Goal: Information Seeking & Learning: Learn about a topic

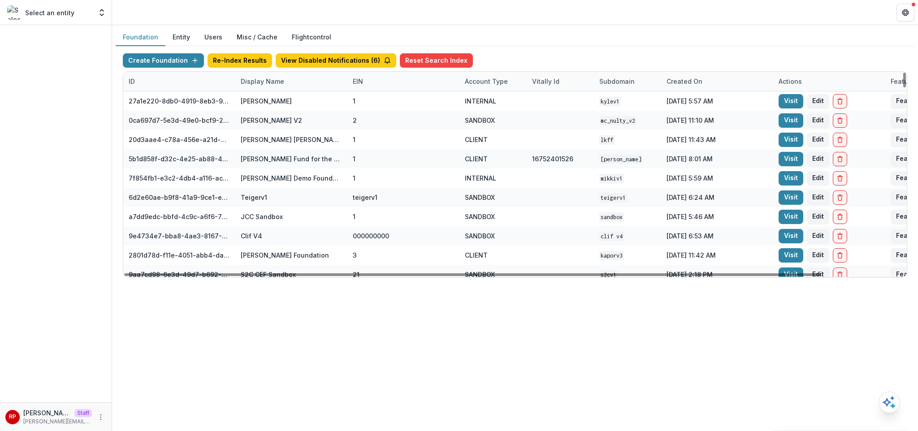
click at [299, 87] on div "Display Name" at bounding box center [291, 81] width 112 height 19
click at [289, 104] on input at bounding box center [291, 102] width 108 height 14
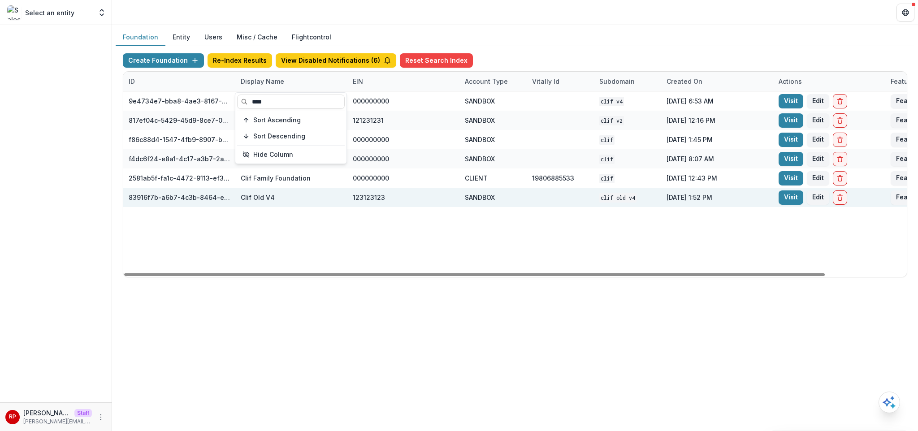
type input "****"
click at [471, 196] on div "SANDBOX" at bounding box center [480, 197] width 30 height 9
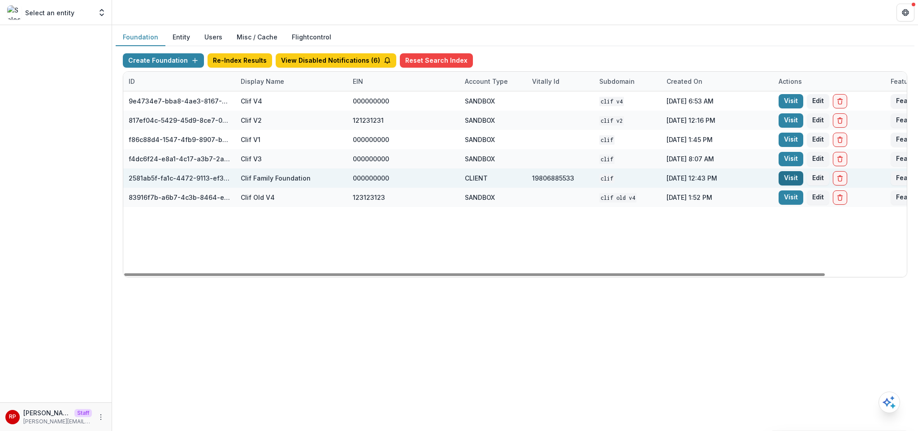
click at [781, 177] on link "Visit" at bounding box center [791, 178] width 25 height 14
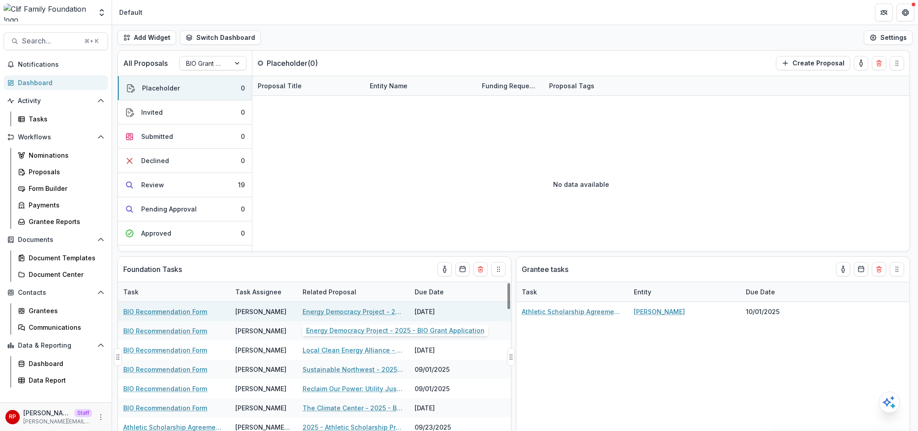
click at [335, 309] on link "Energy Democracy Project - 2025 - BIO Grant Application" at bounding box center [353, 311] width 101 height 9
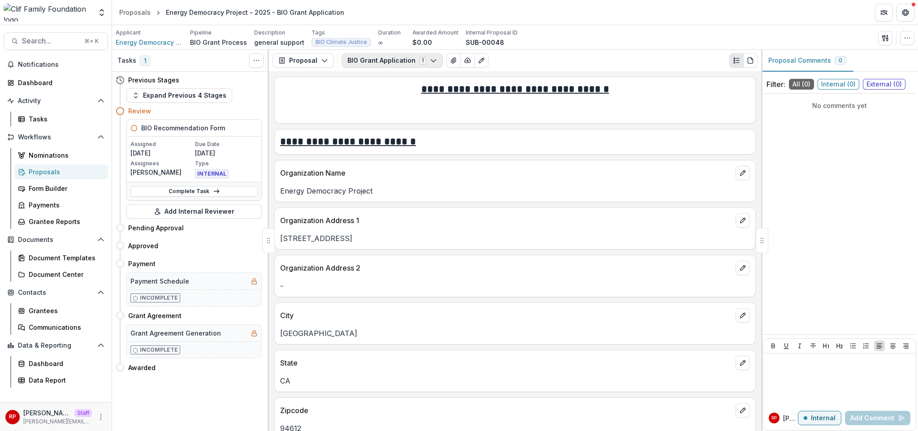
click at [384, 60] on button "BIO Grant Application 1" at bounding box center [392, 60] width 101 height 14
click at [378, 78] on div "**********" at bounding box center [515, 97] width 480 height 41
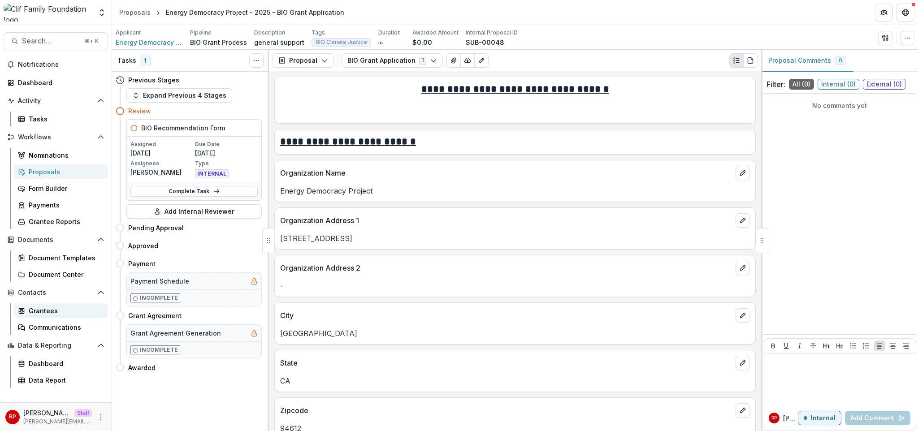
click at [81, 303] on link "Grantees" at bounding box center [61, 310] width 94 height 15
click at [95, 173] on div "Proposals" at bounding box center [65, 171] width 72 height 9
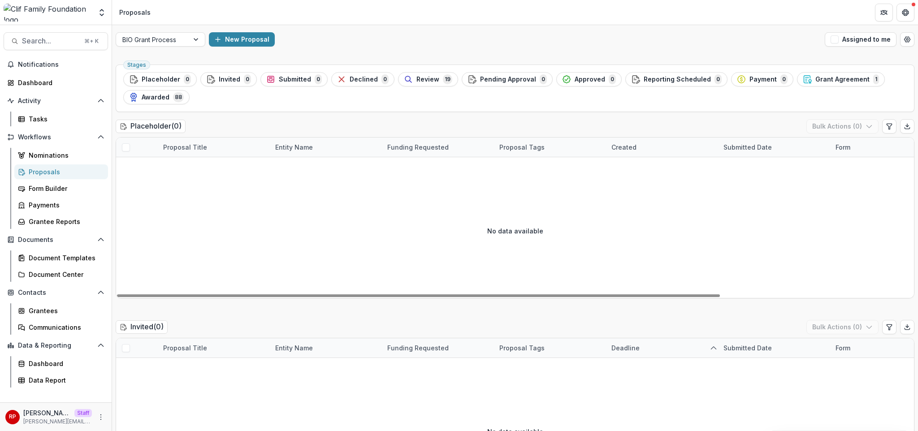
click at [385, 123] on div "Placeholder ( 0 ) Bulk Actions ( 0 )" at bounding box center [515, 128] width 799 height 18
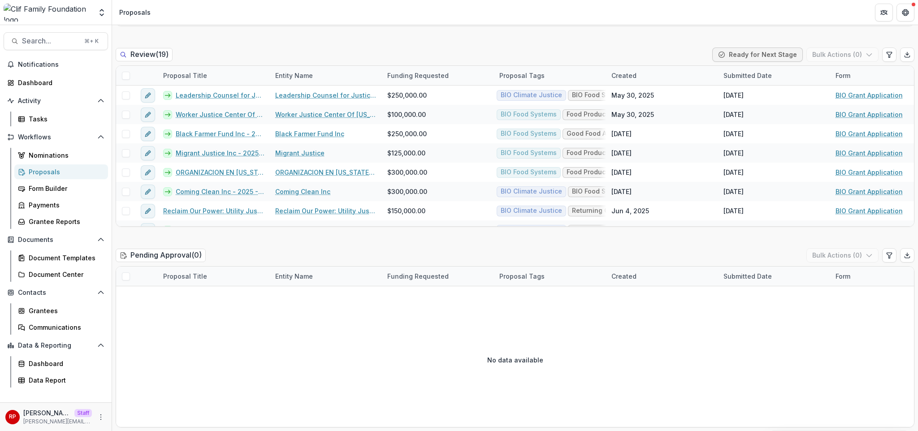
scroll to position [1034, 0]
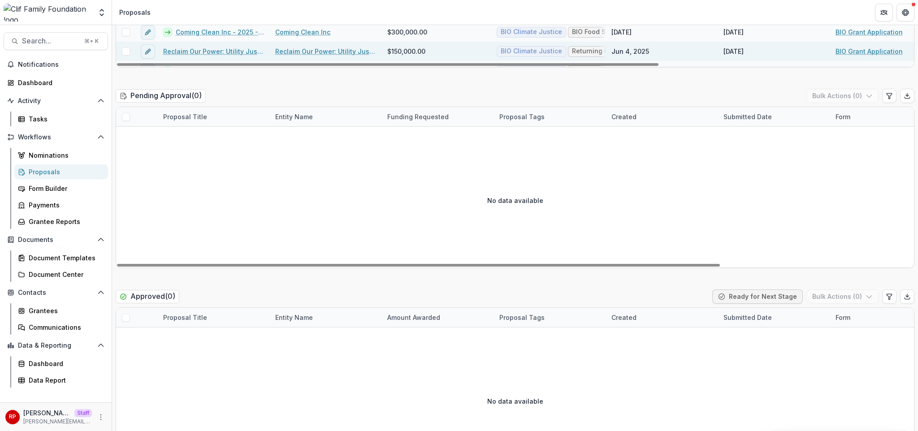
click at [222, 51] on link "Reclaim Our Power: Utility Justice Campaign - 2025 - BIO Grant Application" at bounding box center [213, 51] width 101 height 9
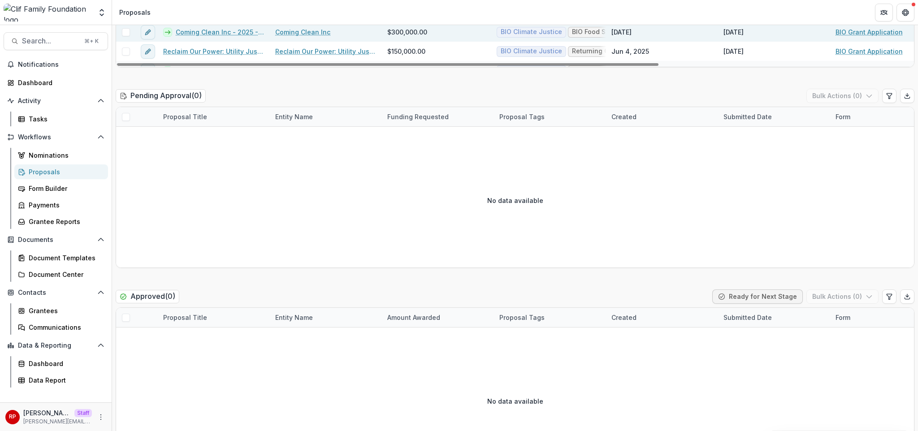
click at [229, 35] on link "Coming Clean Inc - 2025 - BIO Grant Application" at bounding box center [220, 31] width 89 height 9
click at [381, 90] on div "Pending Approval ( 0 ) Bulk Actions ( 0 )" at bounding box center [515, 98] width 799 height 18
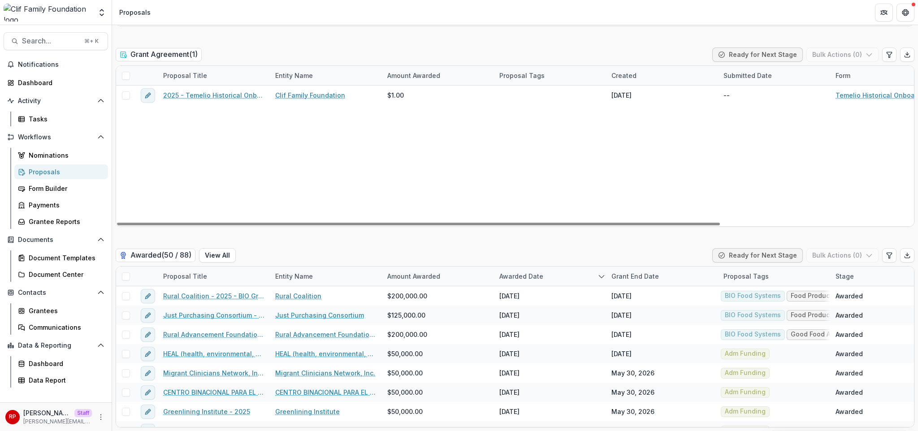
scroll to position [1796, 0]
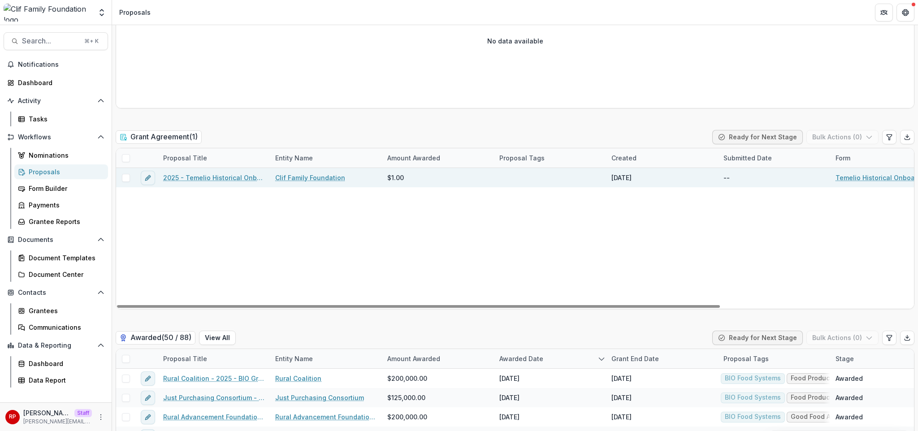
click at [203, 171] on div "2025 - Temelio Historical Onboarding Form" at bounding box center [214, 177] width 112 height 19
click at [215, 186] on div "2025 - Temelio Historical Onboarding Form" at bounding box center [214, 177] width 112 height 19
click at [217, 177] on link "2025 - Temelio Historical Onboarding Form" at bounding box center [213, 177] width 101 height 9
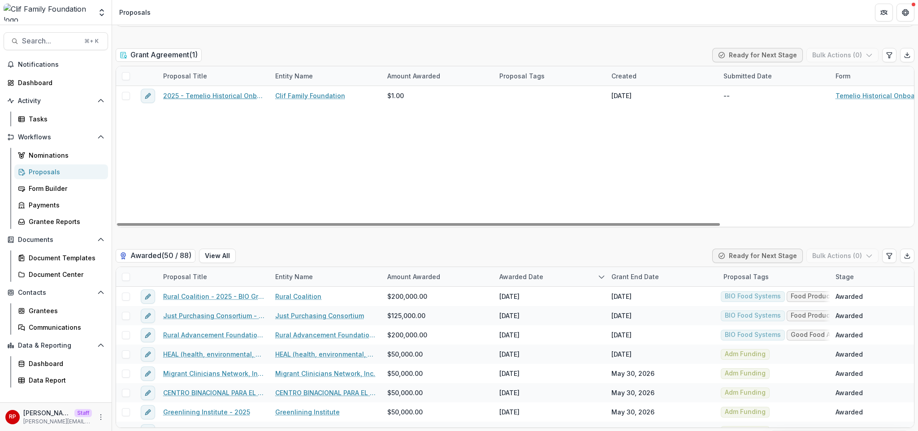
scroll to position [1879, 0]
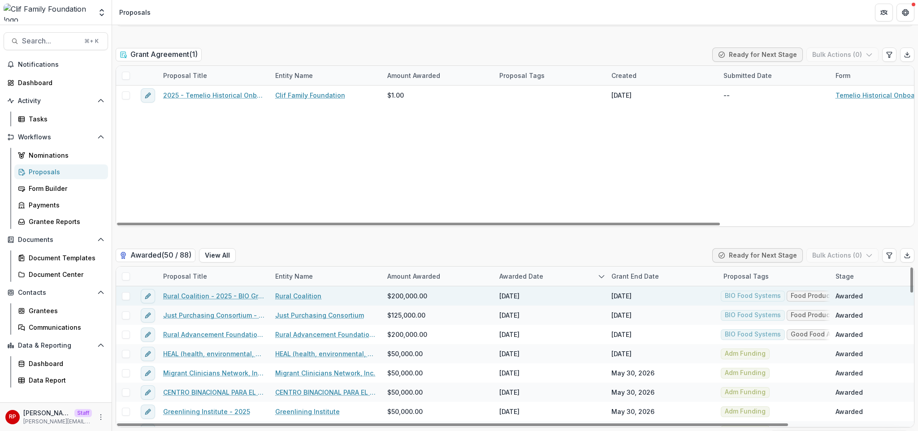
click at [240, 299] on link "Rural Coalition - 2025 - BIO Grant Application" at bounding box center [213, 295] width 101 height 9
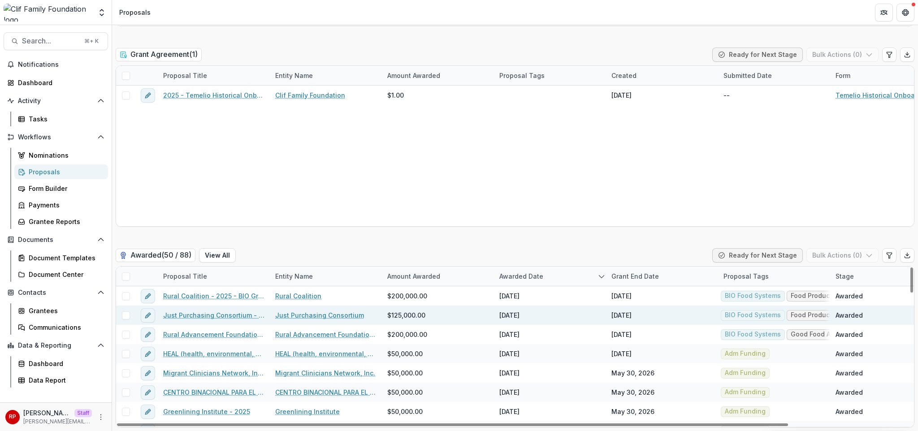
click at [242, 316] on link "Just Purchasing Consortium - 2025 - BIO Grant Application" at bounding box center [213, 315] width 101 height 9
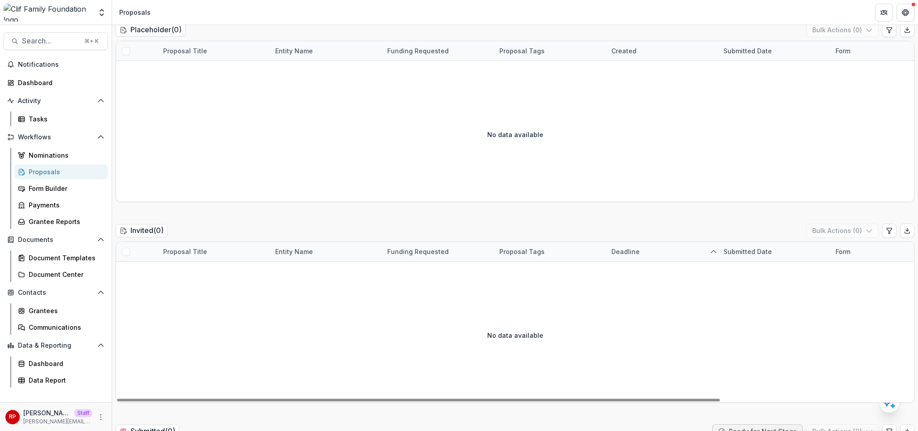
scroll to position [0, 0]
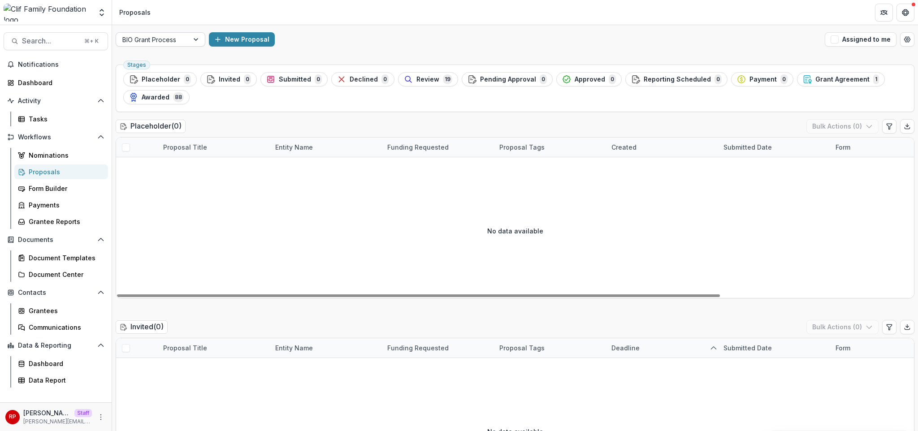
click at [185, 41] on div "BIO Grant Process" at bounding box center [152, 39] width 73 height 13
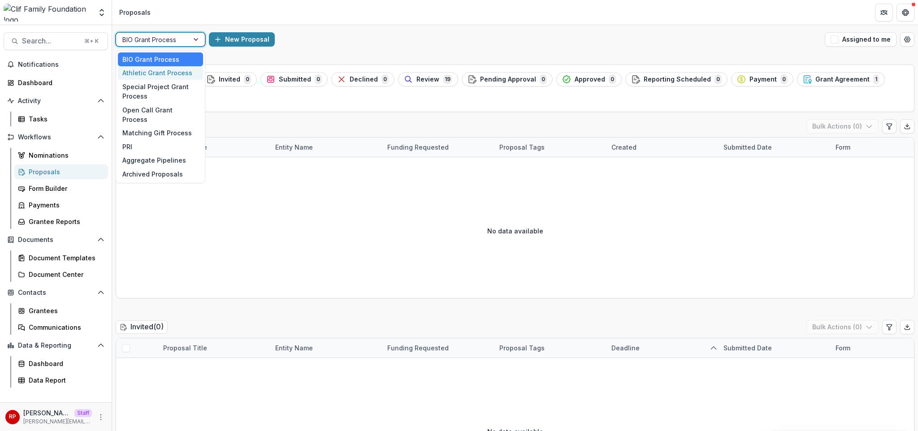
click at [169, 68] on div "Athletic Grant Process" at bounding box center [160, 73] width 85 height 14
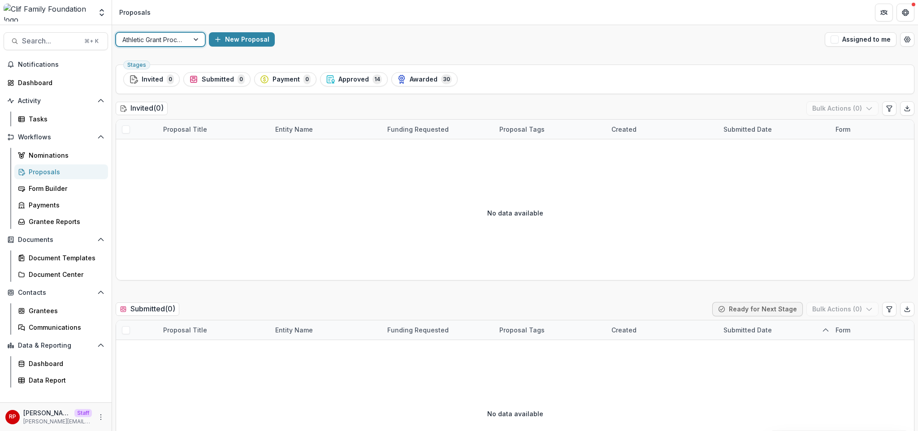
click at [356, 108] on div "Invited ( 0 ) Bulk Actions ( 0 )" at bounding box center [515, 110] width 799 height 18
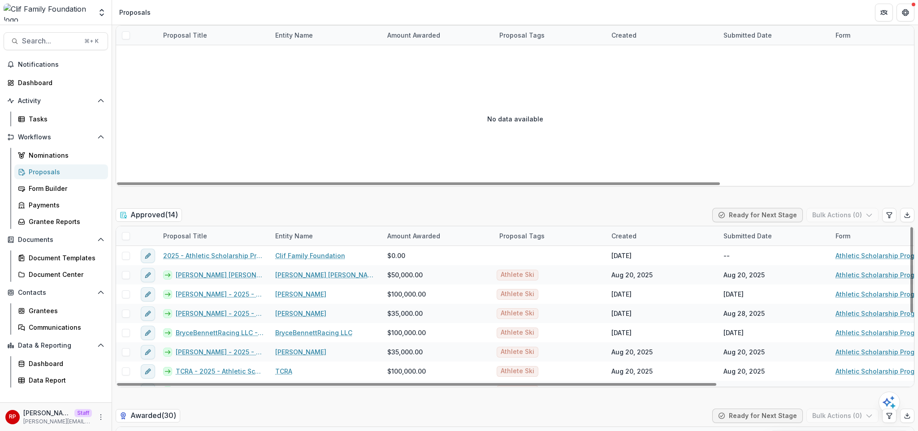
scroll to position [639, 0]
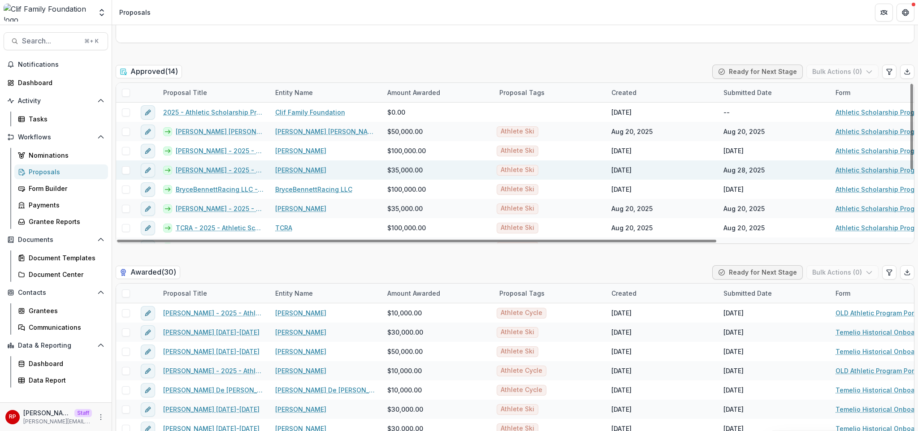
click at [204, 172] on link "[PERSON_NAME] - 2025 - Athletic Scholarship Program" at bounding box center [220, 169] width 89 height 9
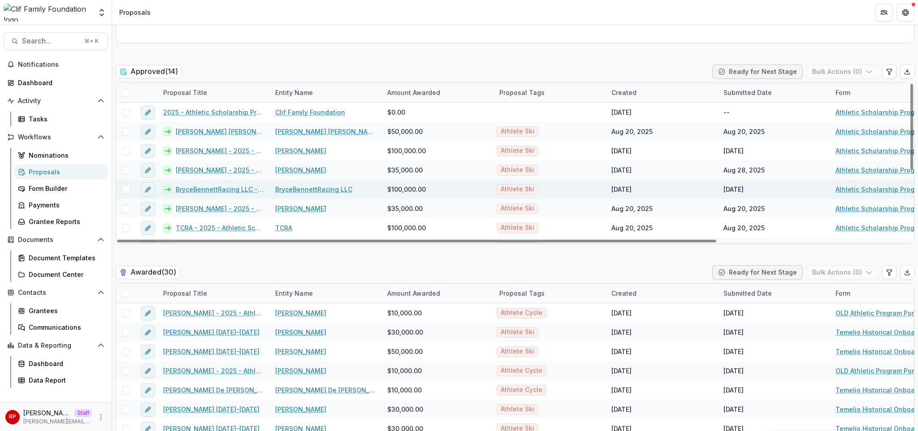
click at [219, 197] on div "BryceBennettRacing LLC - 2025 - Athletic Scholarship Program" at bounding box center [214, 189] width 112 height 19
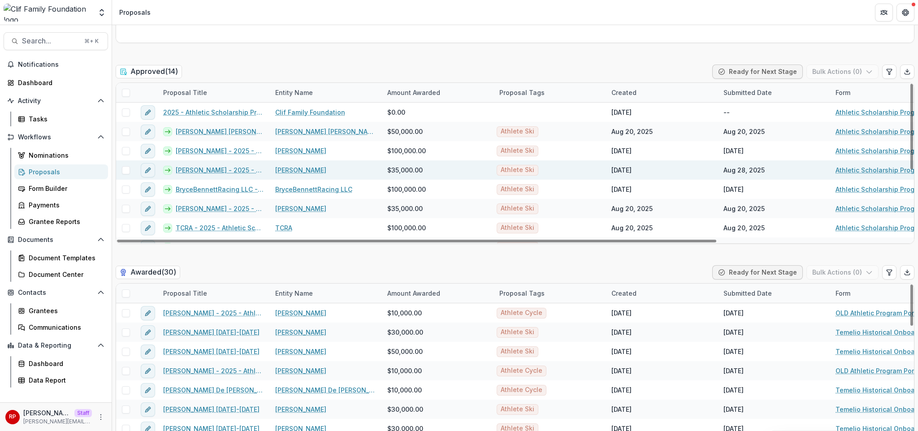
click at [225, 170] on link "[PERSON_NAME] - 2025 - Athletic Scholarship Program" at bounding box center [220, 169] width 89 height 9
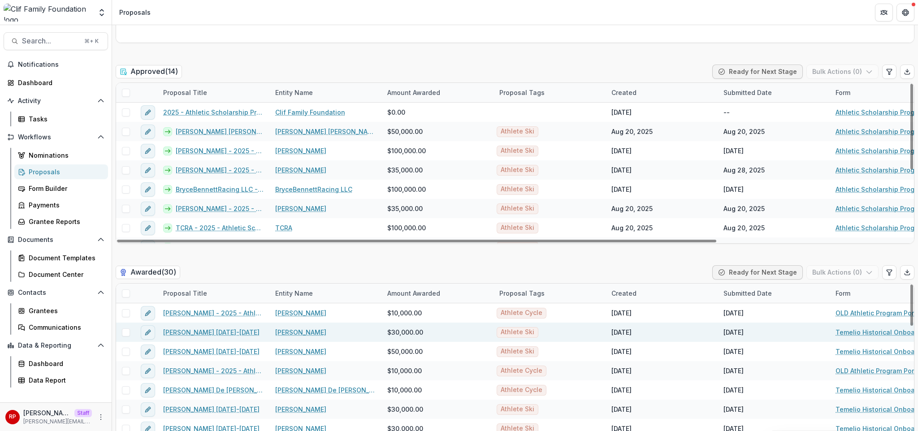
click at [197, 332] on link "Keely Cashman 2023-2024" at bounding box center [211, 332] width 96 height 9
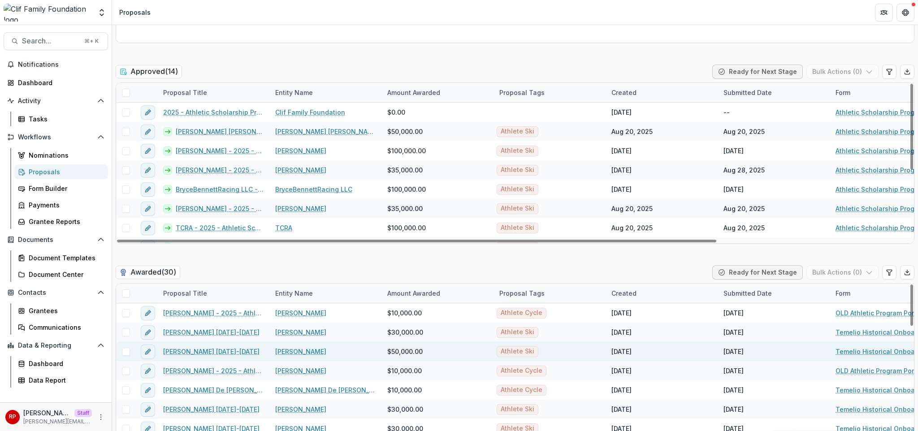
click at [201, 352] on link "Bella Wright 2023-2024" at bounding box center [211, 351] width 96 height 9
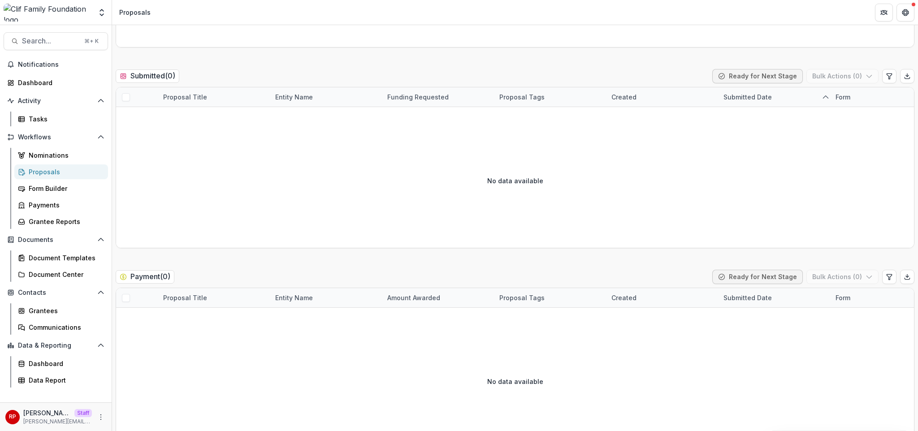
scroll to position [0, 0]
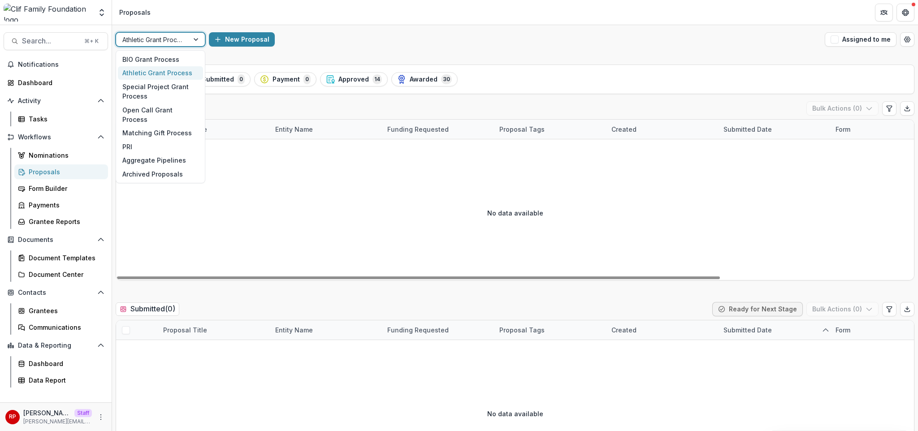
click at [189, 42] on div at bounding box center [197, 39] width 16 height 13
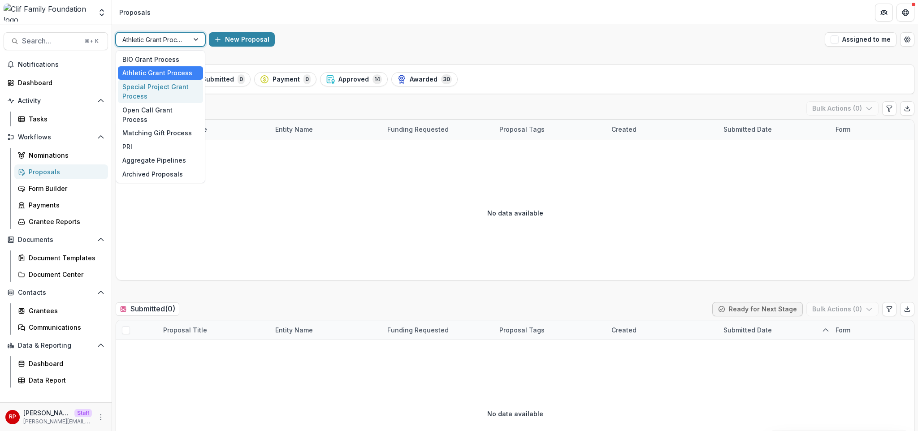
click at [180, 91] on div "Special Project Grant Process" at bounding box center [160, 91] width 85 height 23
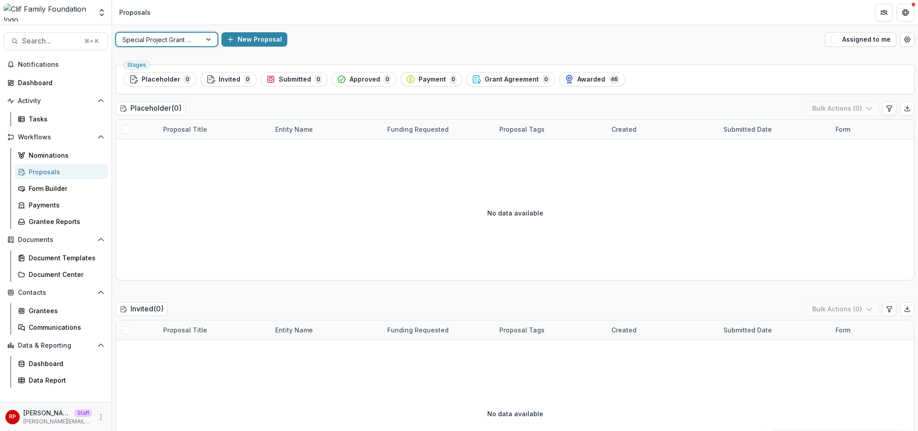
click at [169, 43] on div at bounding box center [158, 39] width 73 height 11
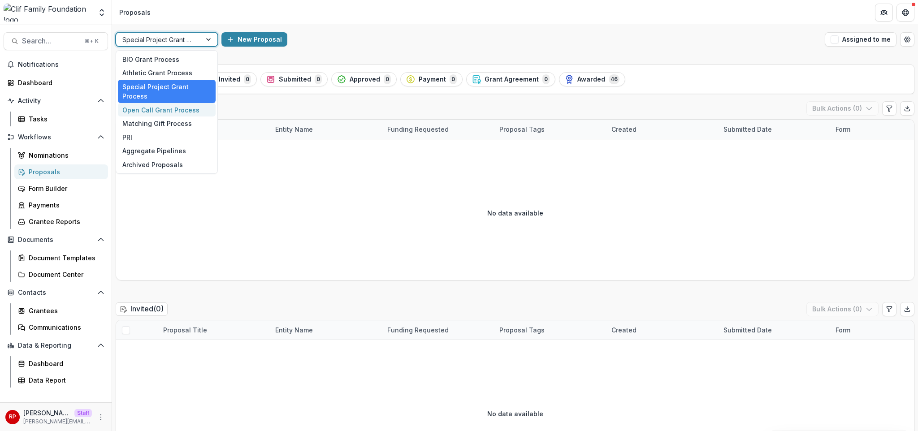
click at [169, 103] on div "Open Call Grant Process" at bounding box center [167, 110] width 98 height 14
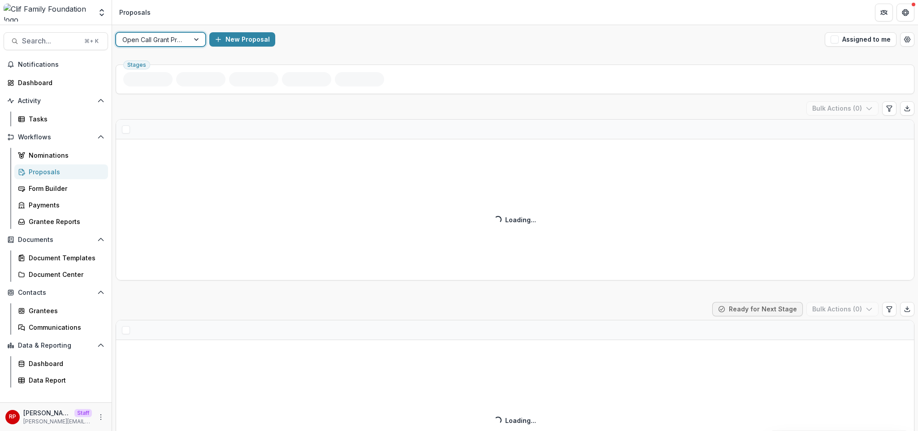
click at [352, 46] on div "New Proposal" at bounding box center [515, 39] width 612 height 14
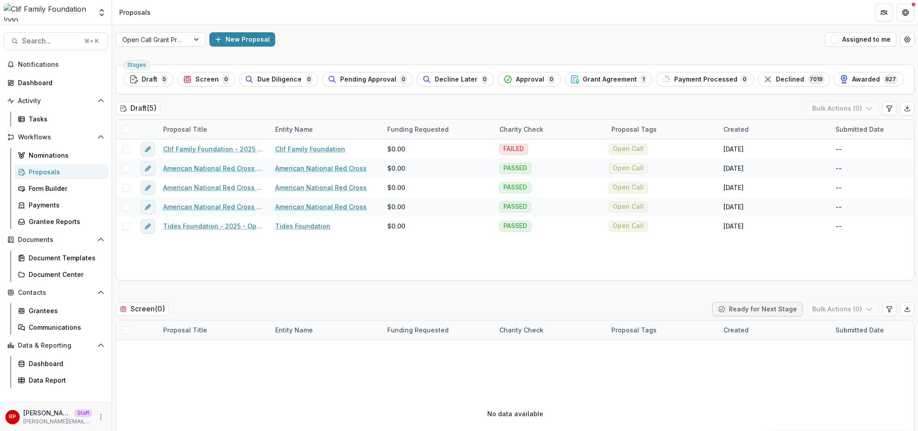
click at [357, 43] on div "New Proposal" at bounding box center [515, 39] width 612 height 14
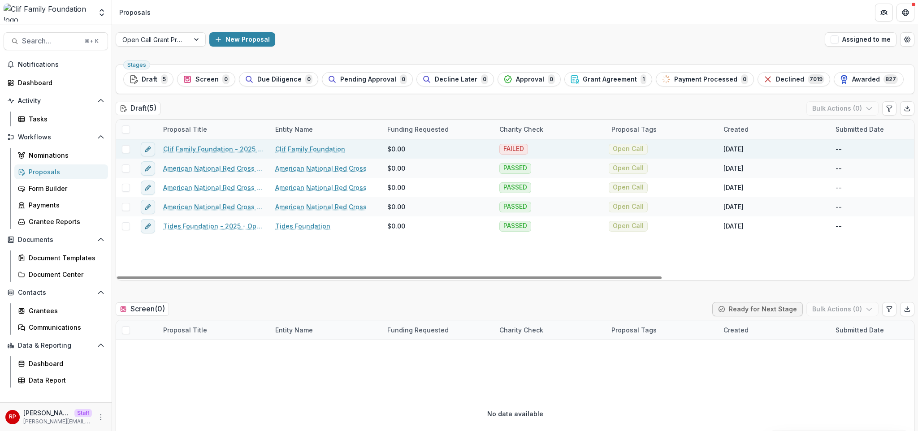
click at [218, 147] on link "Clif Family Foundation - 2025 - Open Call Grant Application" at bounding box center [213, 148] width 101 height 9
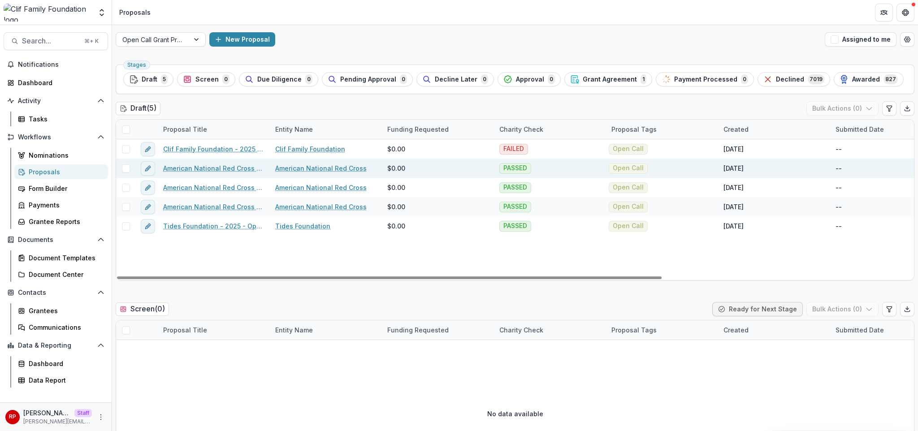
click at [225, 169] on link "American National Red Cross - 2025 - Open Call Grant Application" at bounding box center [213, 168] width 101 height 9
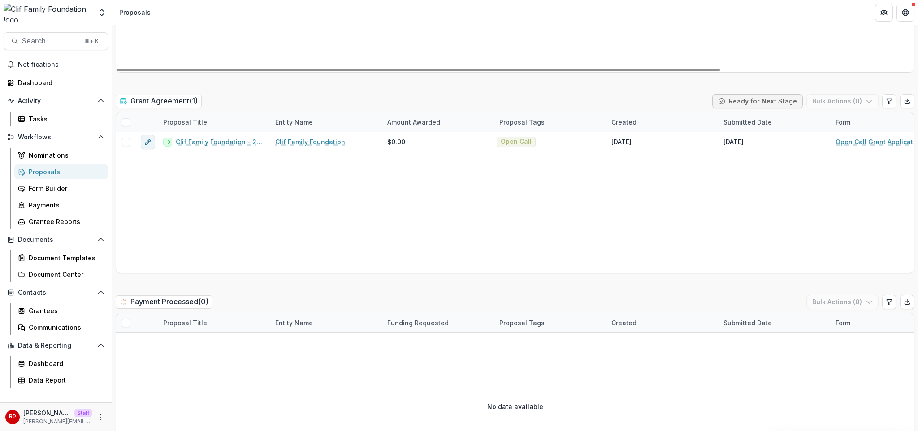
scroll to position [1220, 0]
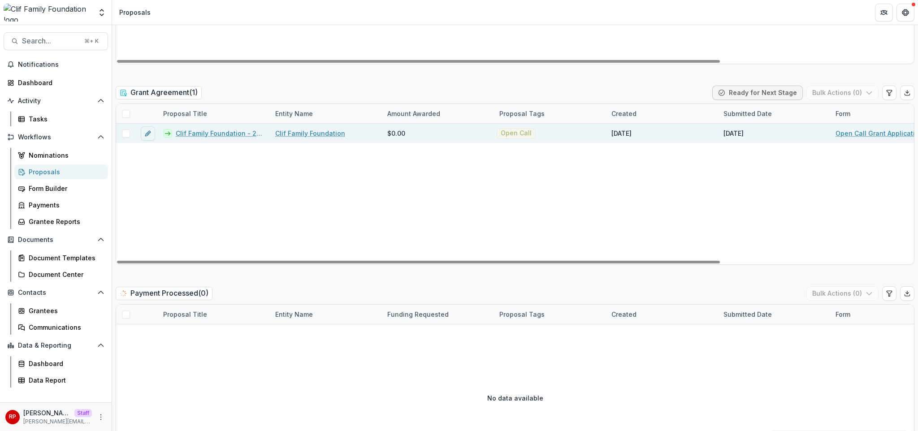
click at [209, 137] on link "Clif Family Foundation - 2025 - Open Call Grant Application" at bounding box center [220, 133] width 89 height 9
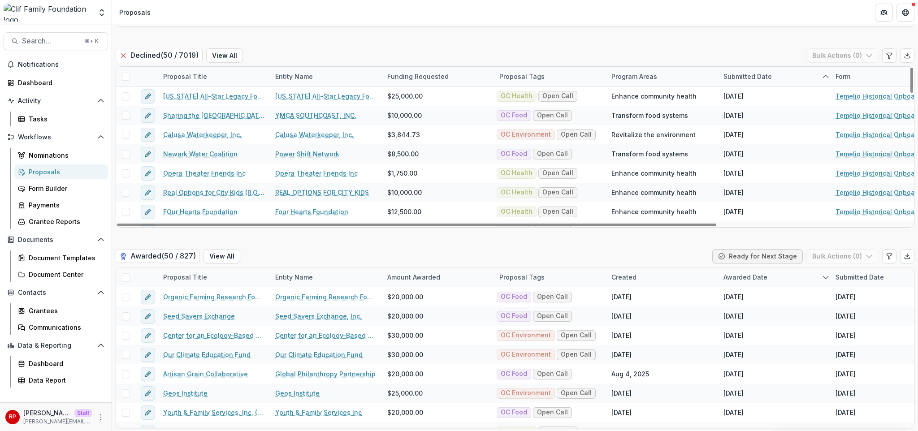
scroll to position [1660, 0]
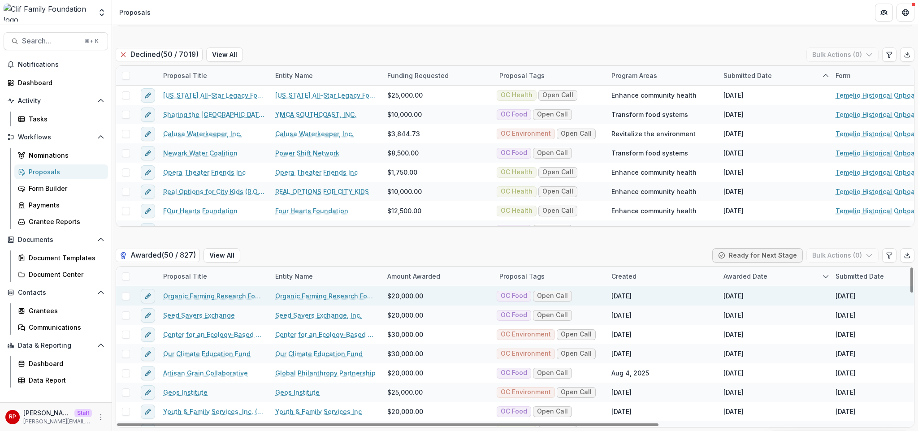
click at [194, 295] on link "Organic Farming Research Foundation" at bounding box center [213, 295] width 101 height 9
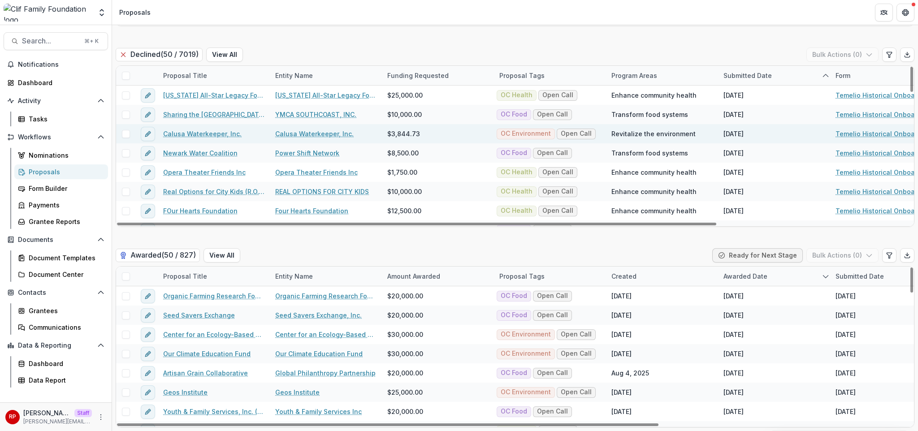
click at [195, 133] on link "Calusa Waterkeeper, Inc." at bounding box center [202, 133] width 78 height 9
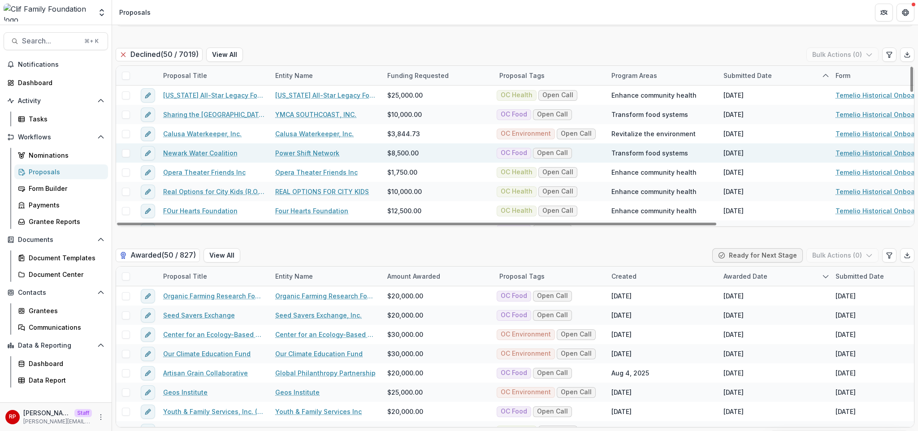
click at [191, 155] on link "Newark Water Coalition" at bounding box center [200, 152] width 74 height 9
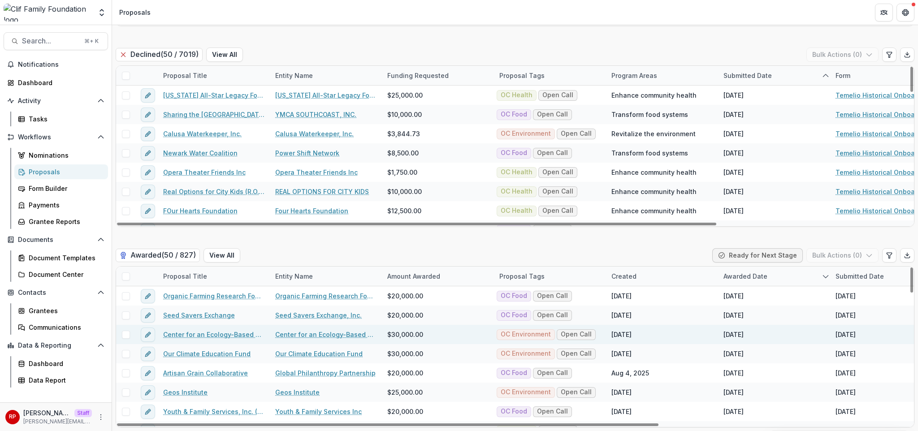
click at [189, 331] on link "Center for an Ecology-Based Economy" at bounding box center [213, 334] width 101 height 9
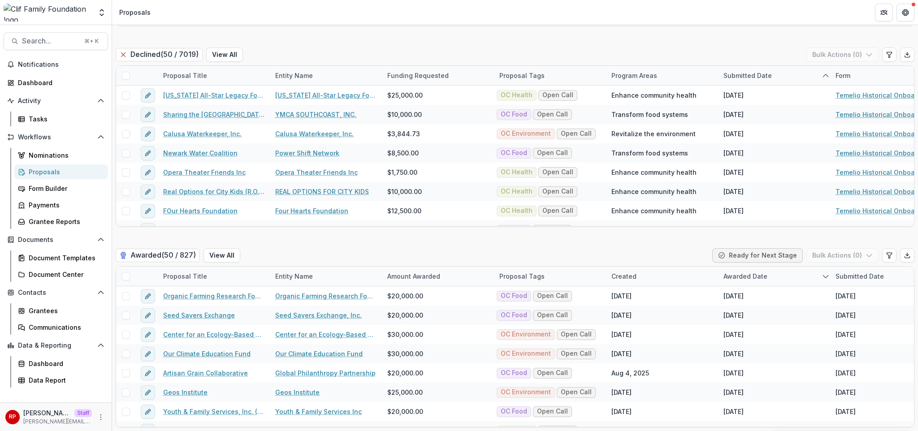
click at [420, 62] on div "Declined ( 50 / 7019 ) View All Bulk Actions ( 0 )" at bounding box center [515, 57] width 799 height 18
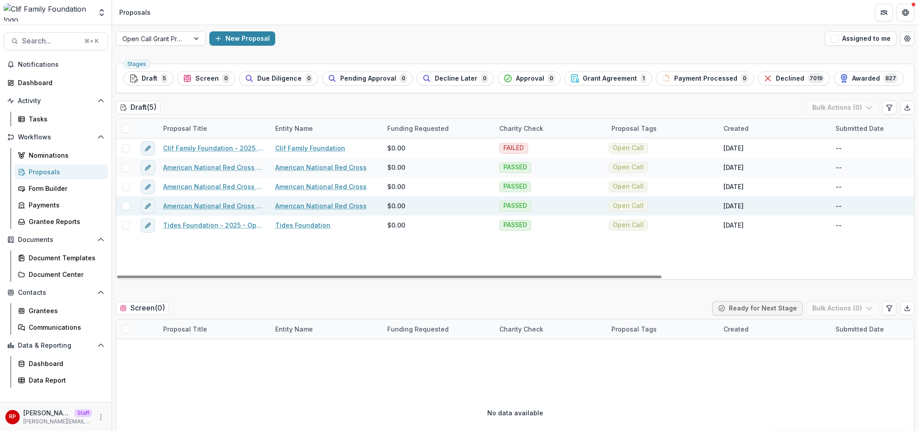
scroll to position [0, 0]
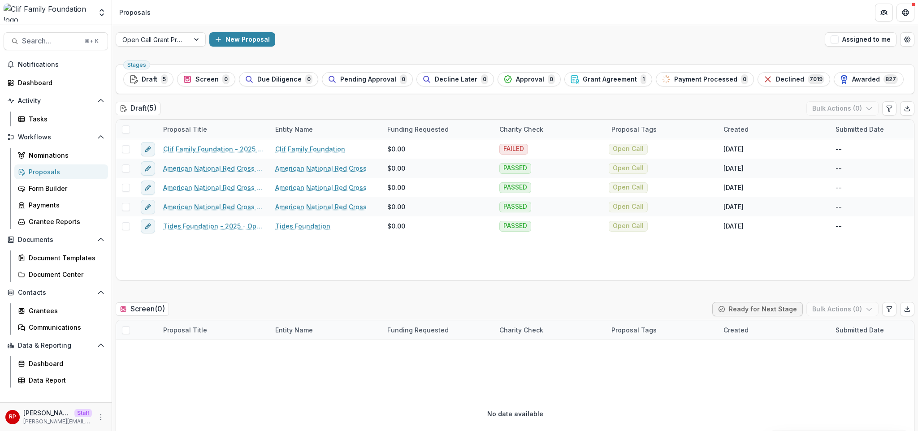
click at [149, 45] on div "Open Call Grant Process" at bounding box center [152, 39] width 73 height 13
click at [392, 46] on div "New Proposal" at bounding box center [515, 39] width 612 height 14
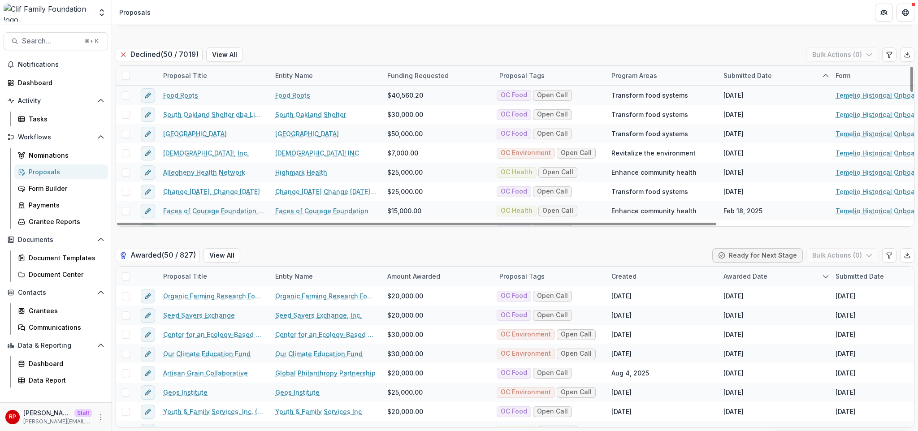
scroll to position [823, 0]
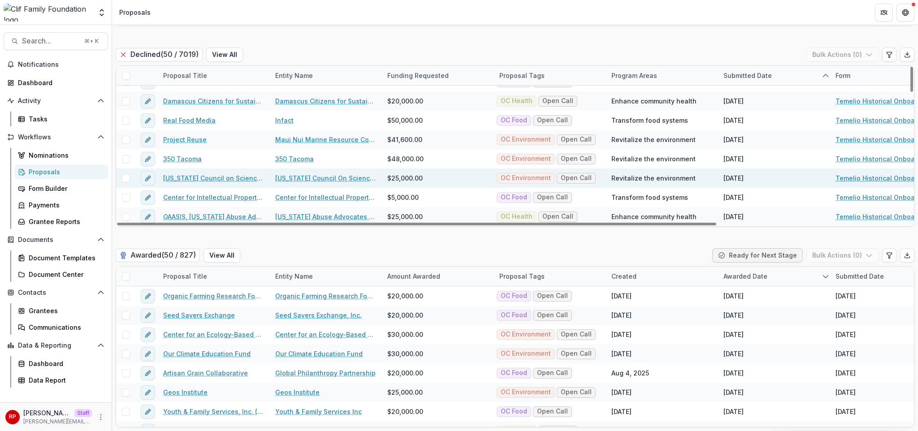
click at [216, 180] on link "California Council on Science and Technology" at bounding box center [213, 177] width 101 height 9
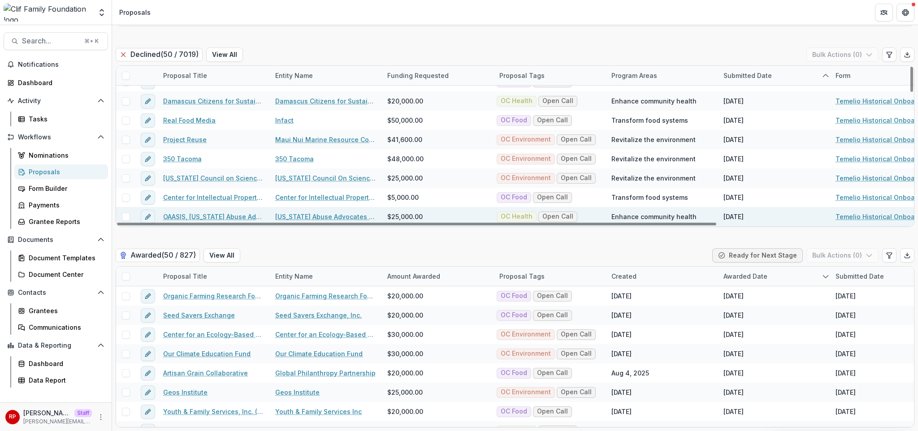
click at [218, 214] on link "OAASIS, Oregon Abuse Advocates and Survivors in Service" at bounding box center [213, 216] width 101 height 9
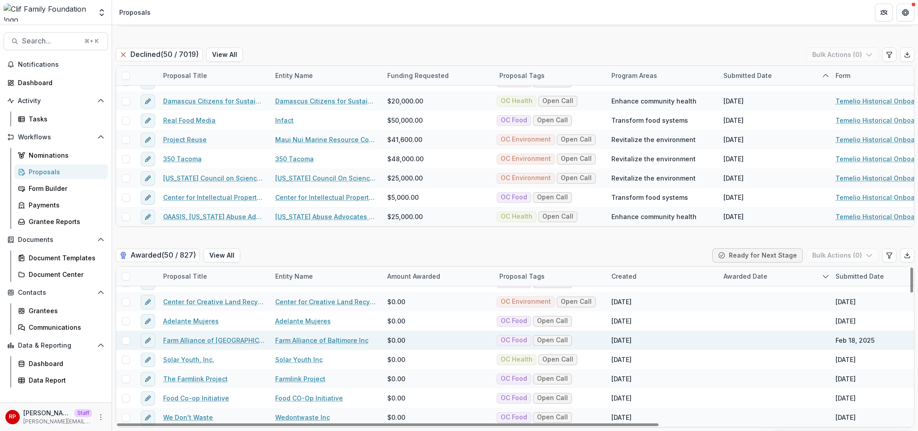
click at [204, 337] on link "Farm Alliance of Baltimore" at bounding box center [213, 340] width 101 height 9
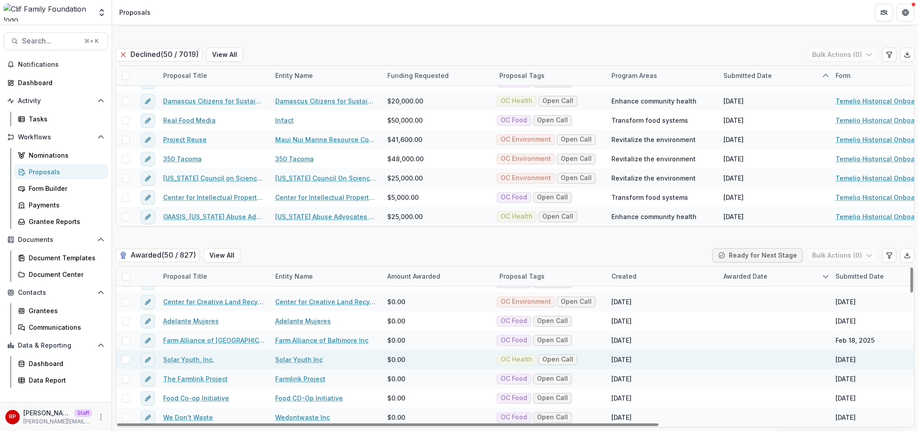
click at [199, 361] on link "Solar Youth, Inc." at bounding box center [188, 359] width 51 height 9
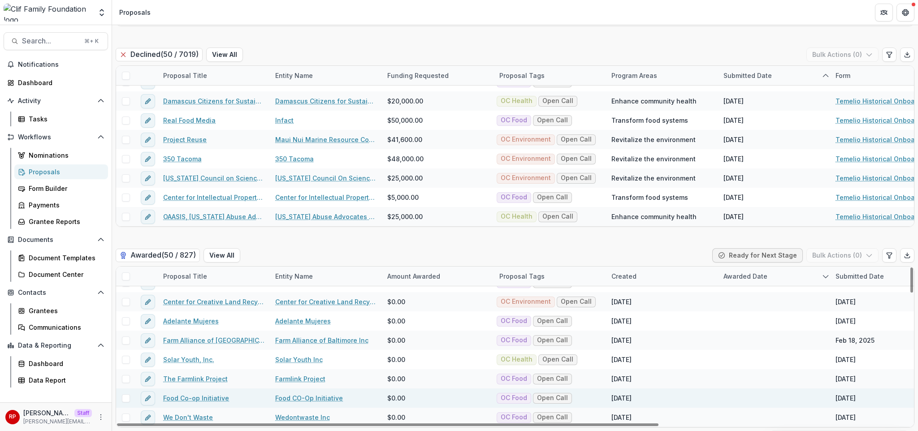
click at [201, 397] on link "Food Co-op Initiative" at bounding box center [196, 398] width 66 height 9
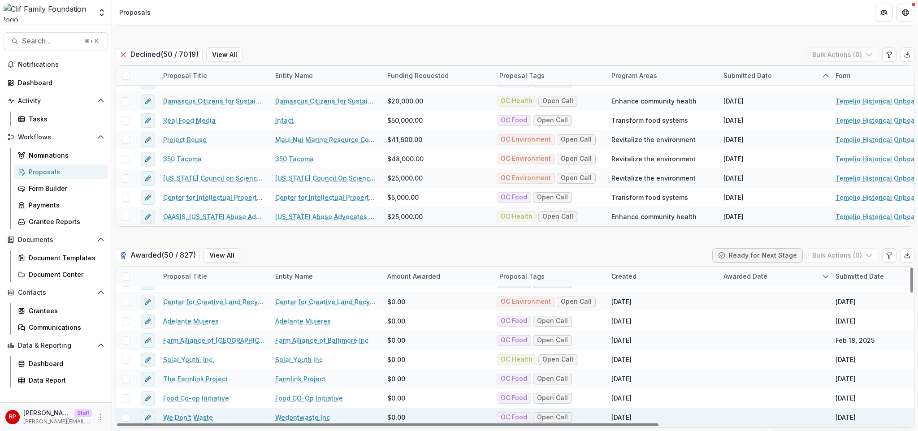
click at [201, 418] on link "We Don't Waste" at bounding box center [188, 417] width 50 height 9
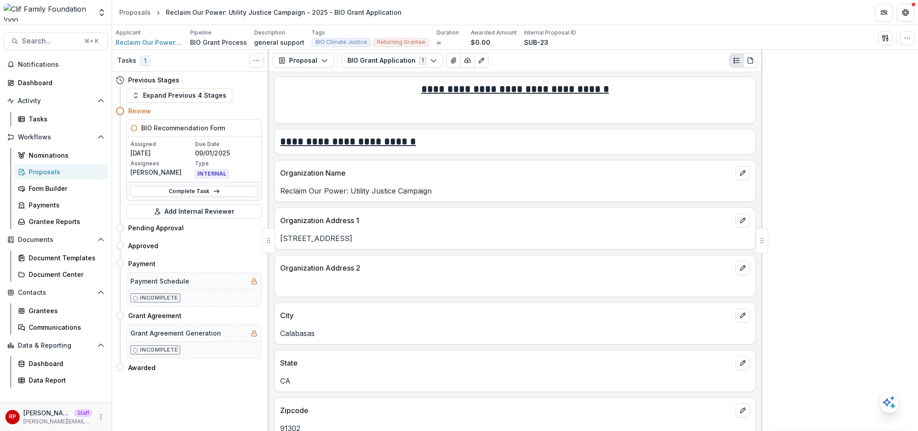
click at [380, 61] on button "BIO Grant Application 1" at bounding box center [392, 60] width 101 height 14
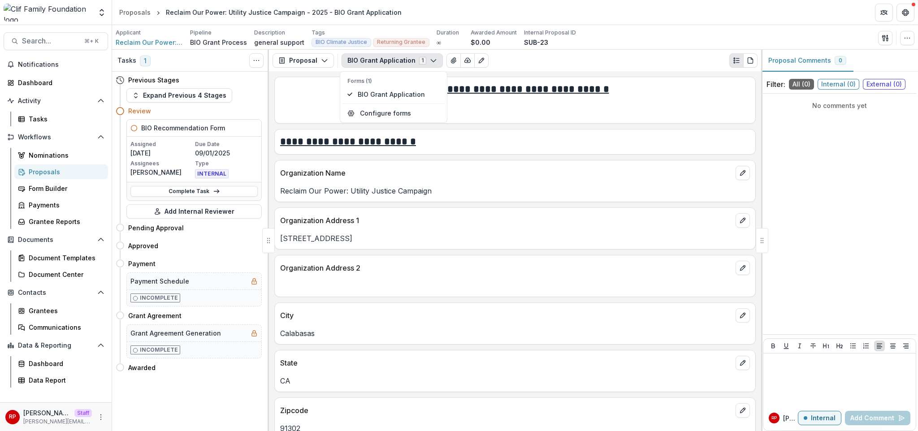
click at [380, 61] on button "BIO Grant Application 1" at bounding box center [392, 60] width 101 height 14
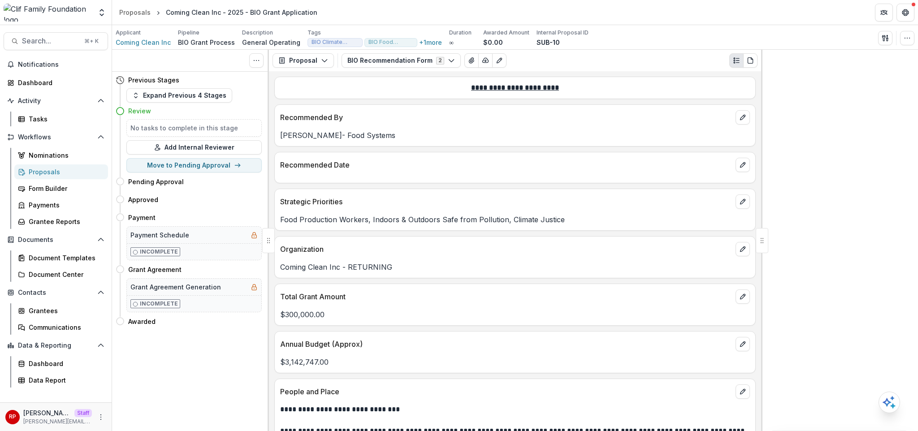
click at [372, 65] on button "BIO Recommendation Form 2" at bounding box center [401, 60] width 119 height 14
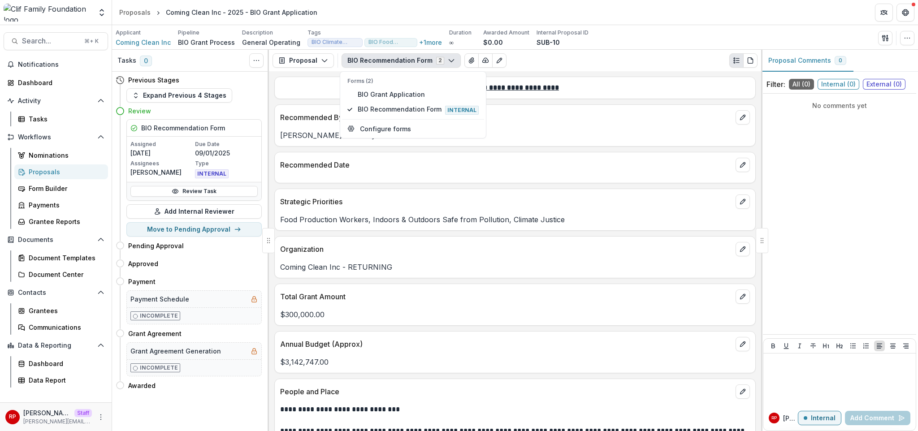
click at [372, 65] on button "BIO Recommendation Form 2" at bounding box center [401, 60] width 119 height 14
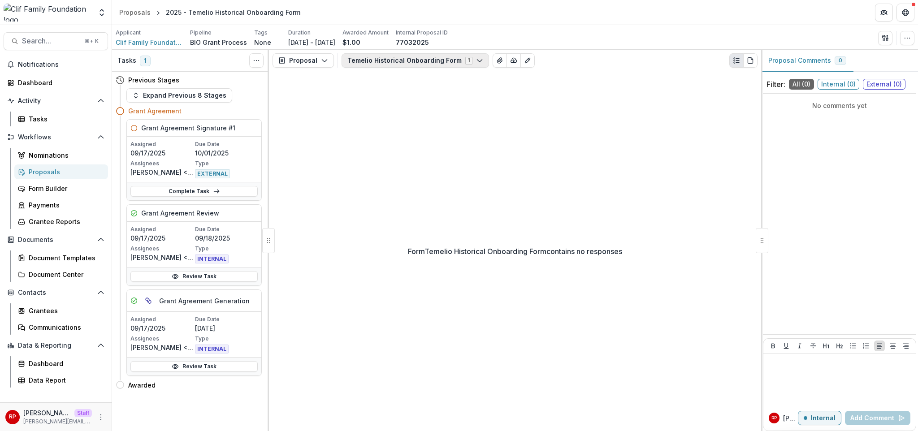
click at [376, 64] on button "Temelio Historical Onboarding Form 1" at bounding box center [415, 60] width 147 height 14
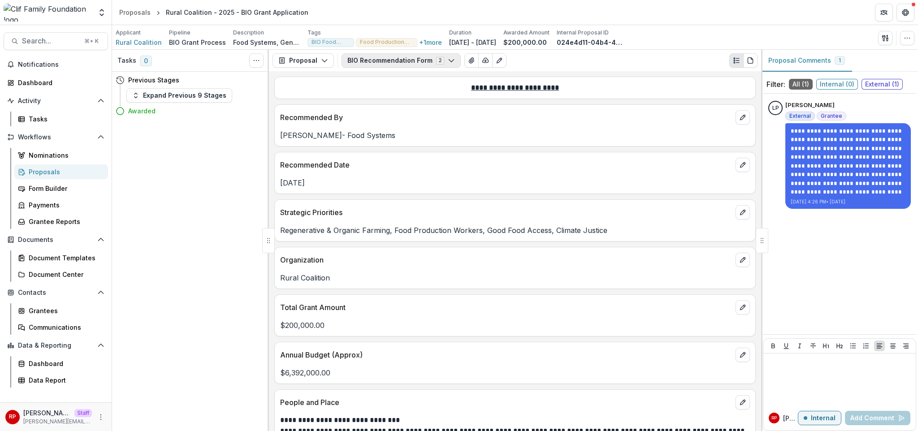
click at [392, 59] on button "BIO Recommendation Form 2" at bounding box center [401, 60] width 119 height 14
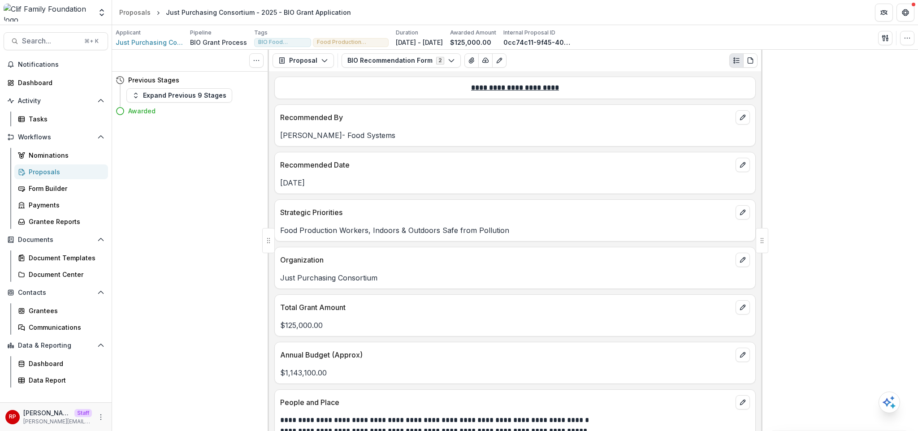
click at [392, 59] on button "BIO Recommendation Form 2" at bounding box center [401, 60] width 119 height 14
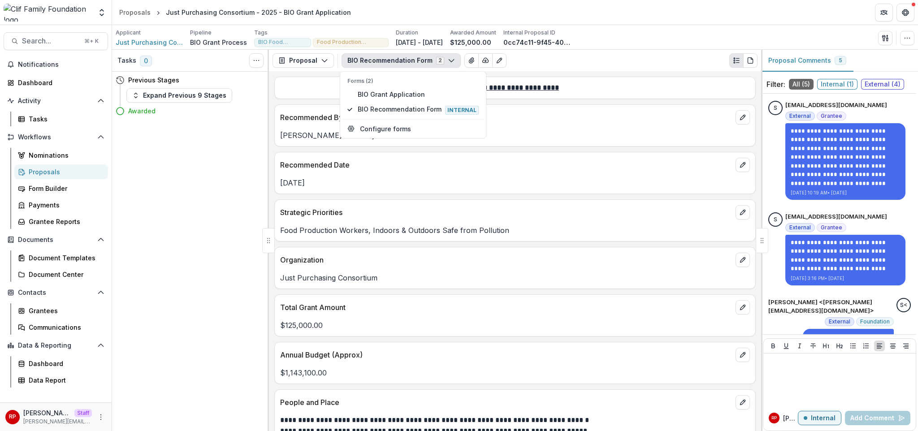
click at [392, 59] on button "BIO Recommendation Form 2" at bounding box center [401, 60] width 119 height 14
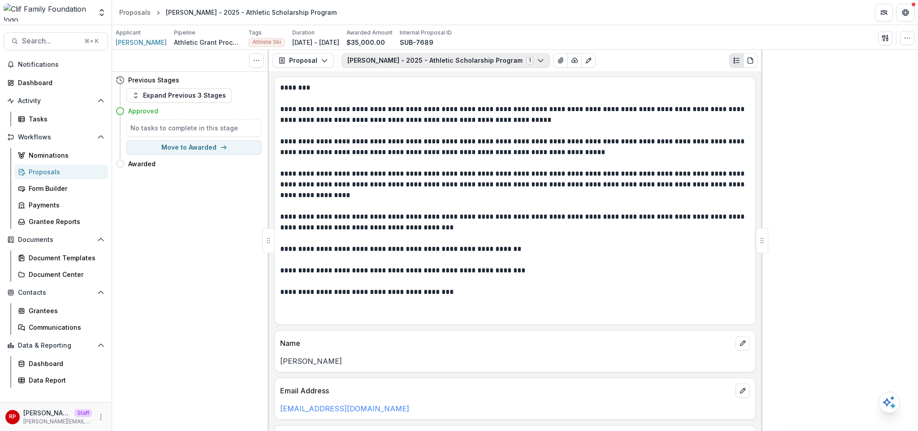
click at [391, 65] on button "[PERSON_NAME] - 2025 - Athletic Scholarship Program 1" at bounding box center [446, 60] width 208 height 14
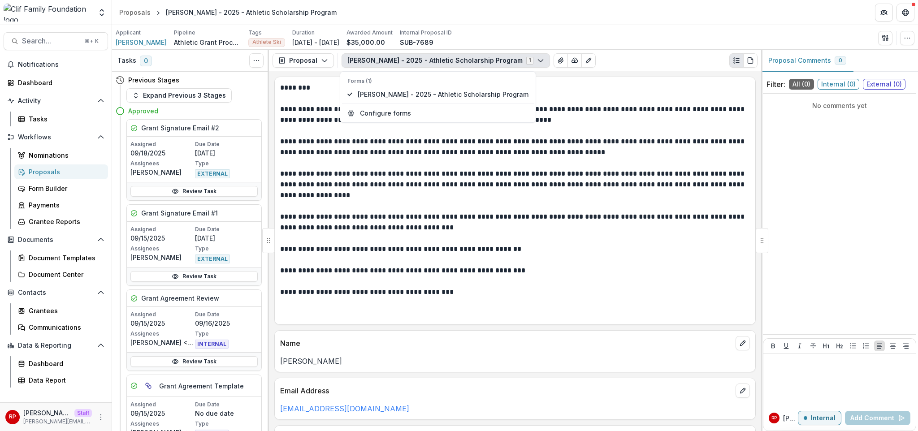
click at [392, 63] on button "Luke Winters - 2025 - Athletic Scholarship Program 1" at bounding box center [446, 60] width 208 height 14
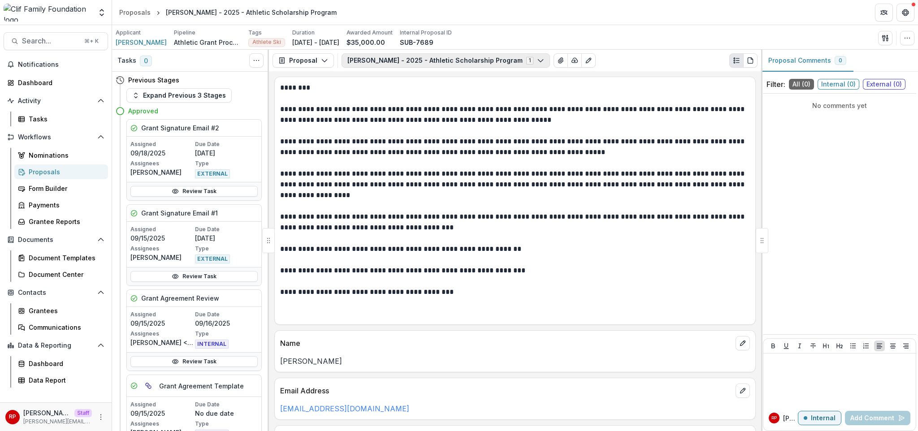
click at [392, 63] on button "Luke Winters - 2025 - Athletic Scholarship Program 1" at bounding box center [446, 60] width 208 height 14
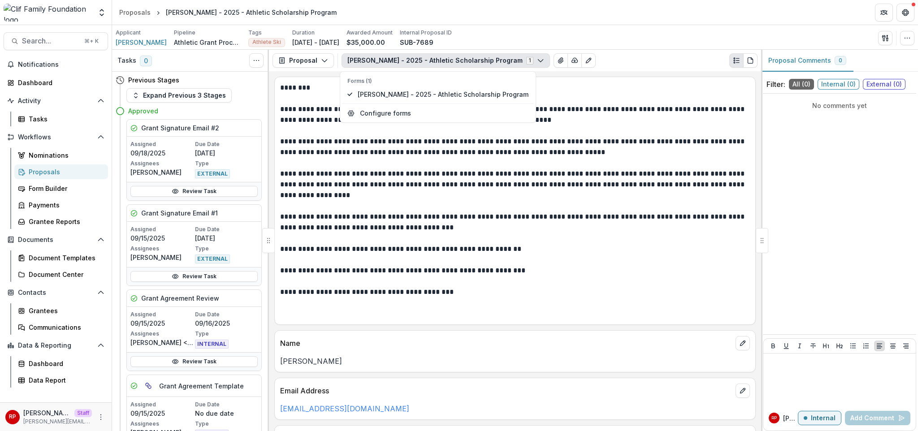
click at [392, 63] on button "Luke Winters - 2025 - Athletic Scholarship Program 1" at bounding box center [446, 60] width 208 height 14
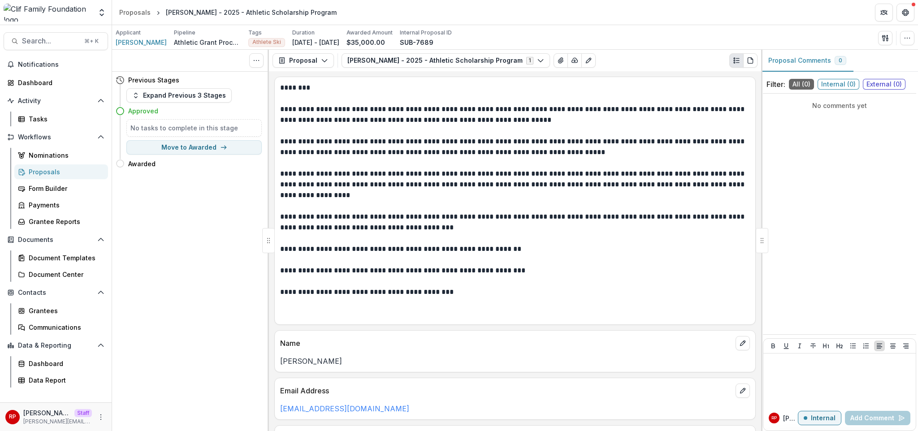
click at [392, 63] on button "[PERSON_NAME] - 2025 - Athletic Scholarship Program 1" at bounding box center [446, 60] width 208 height 14
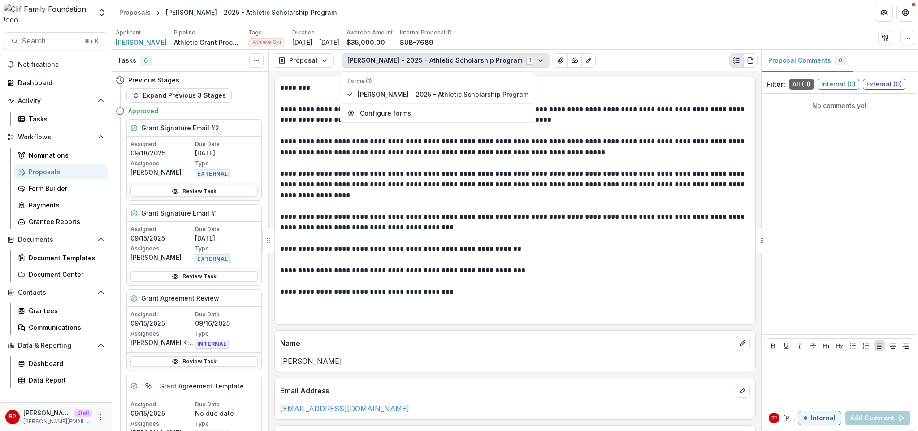
click at [392, 63] on button "[PERSON_NAME] - 2025 - Athletic Scholarship Program 1" at bounding box center [446, 60] width 208 height 14
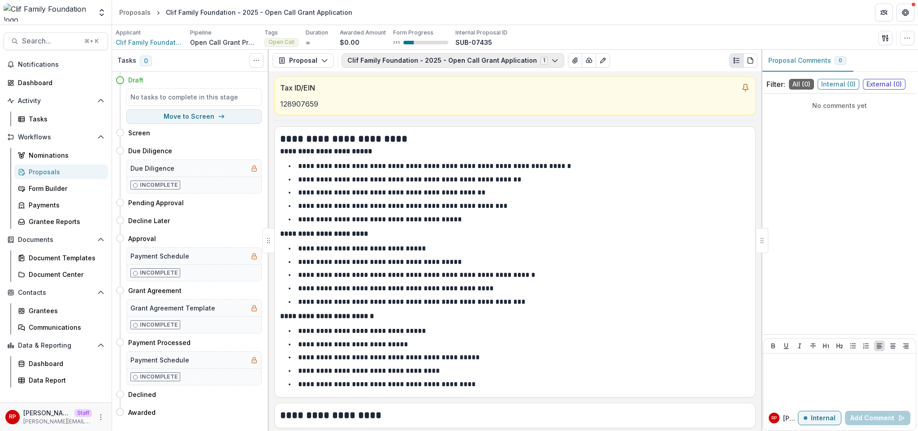
click at [428, 60] on button "Clif Family Foundation - 2025 - Open Call Grant Application 1" at bounding box center [453, 60] width 223 height 14
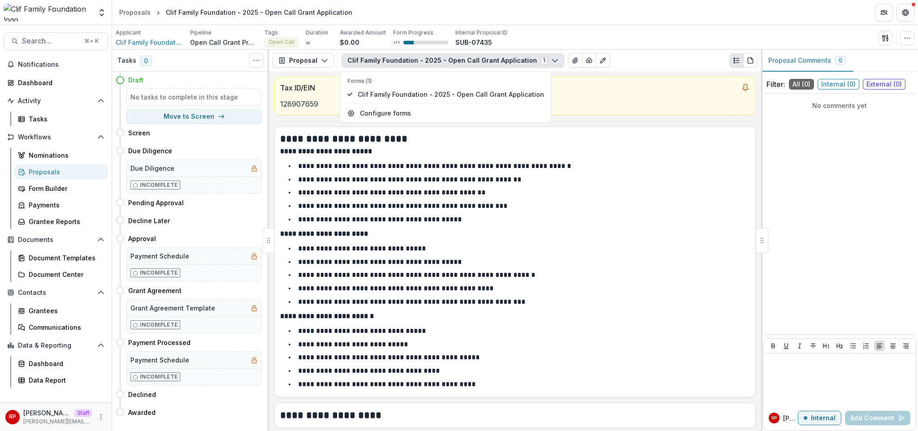
click at [428, 60] on button "Clif Family Foundation - 2025 - Open Call Grant Application 1" at bounding box center [453, 60] width 223 height 14
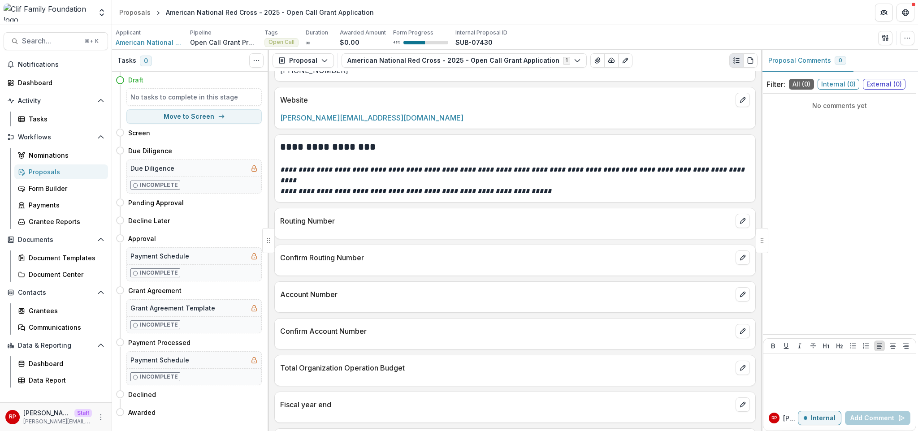
scroll to position [1369, 0]
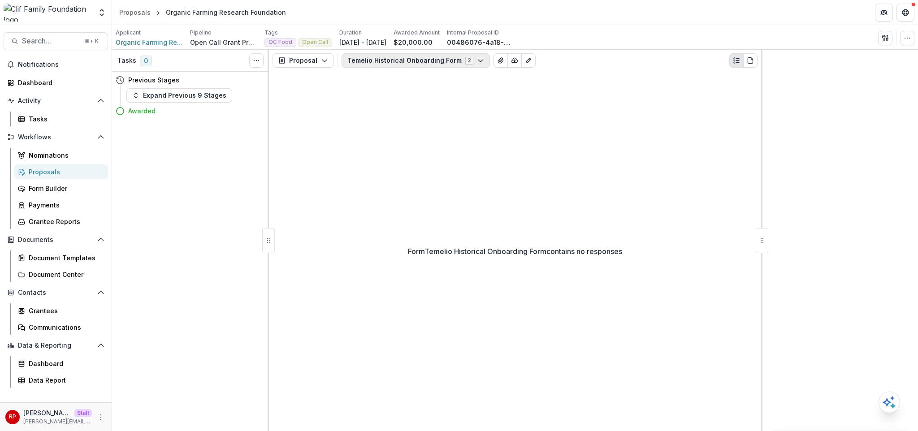
click at [442, 59] on button "Temelio Historical Onboarding Form 2" at bounding box center [416, 60] width 148 height 14
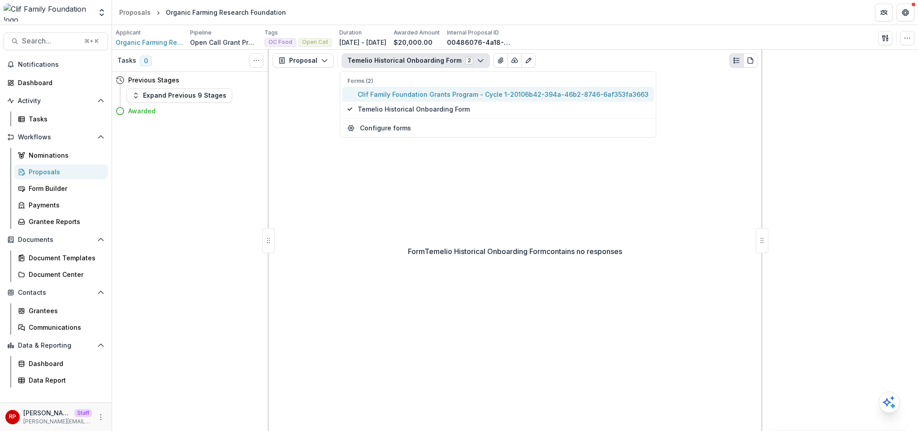
click at [448, 90] on span "Clif Family Foundation Grants Program - Cycle 1-20106b42-394a-46b2-8746-6af353f…" at bounding box center [503, 94] width 291 height 9
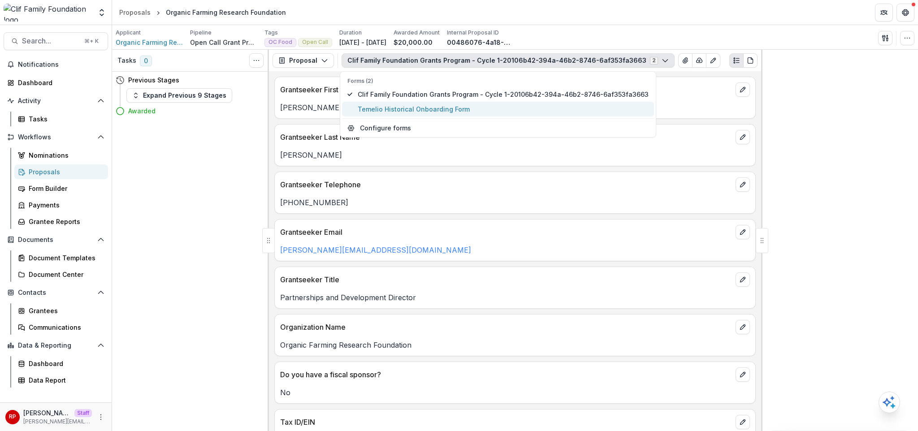
click at [464, 104] on button "Temelio Historical Onboarding Form" at bounding box center [498, 109] width 312 height 15
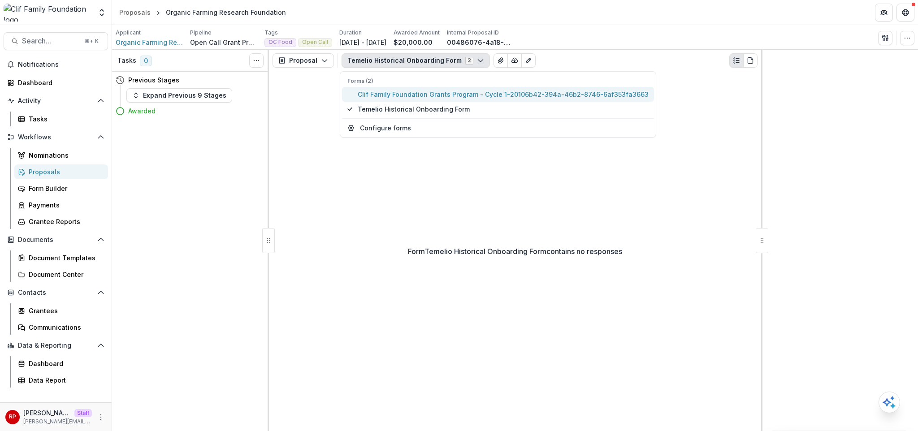
click at [461, 97] on span "Clif Family Foundation Grants Program - Cycle 1-20106b42-394a-46b2-8746-6af353f…" at bounding box center [503, 94] width 291 height 9
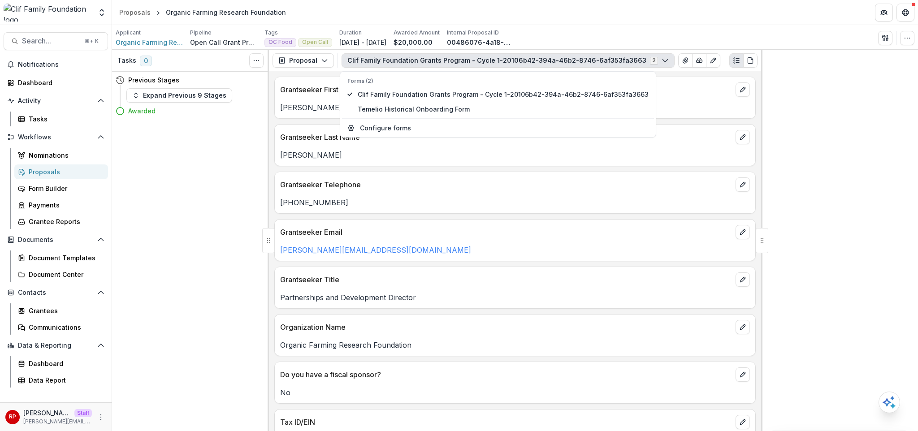
click at [517, 207] on p "+16303088503" at bounding box center [515, 202] width 470 height 11
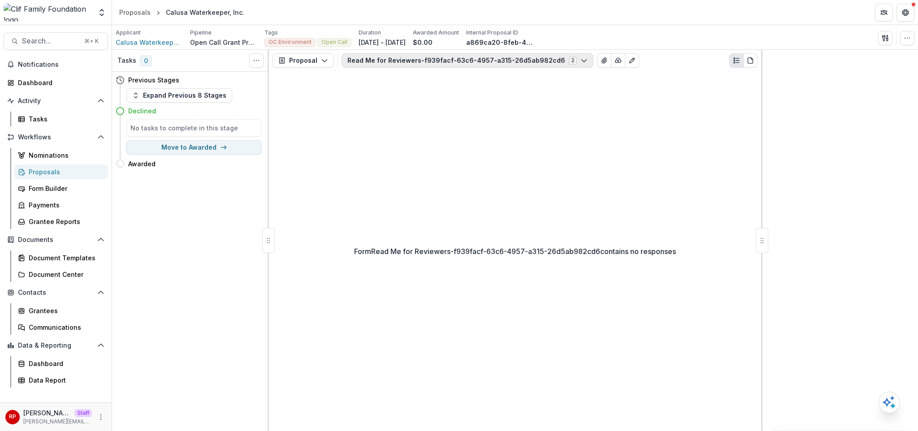
click at [395, 64] on button "Read Me for Reviewers-f939facf-63c6-4957-a315-26d5ab982cd6 2" at bounding box center [468, 60] width 252 height 14
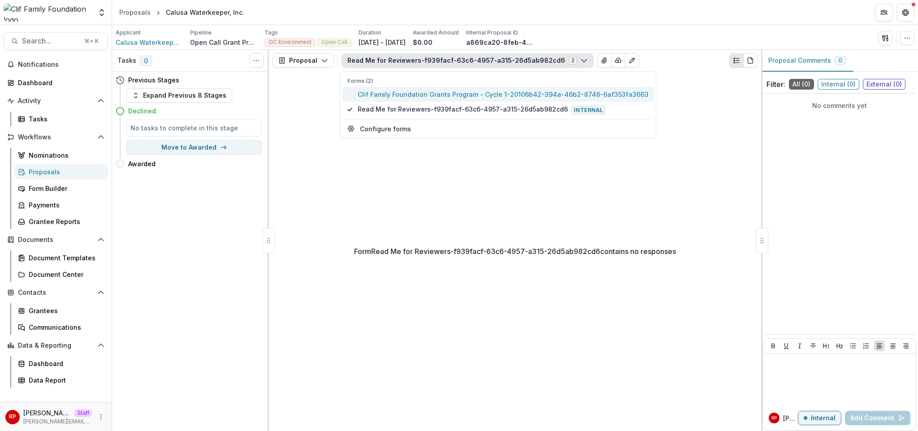
click at [408, 95] on span "Clif Family Foundation Grants Program - Cycle 1-20106b42-394a-46b2-8746-6af353f…" at bounding box center [503, 94] width 291 height 9
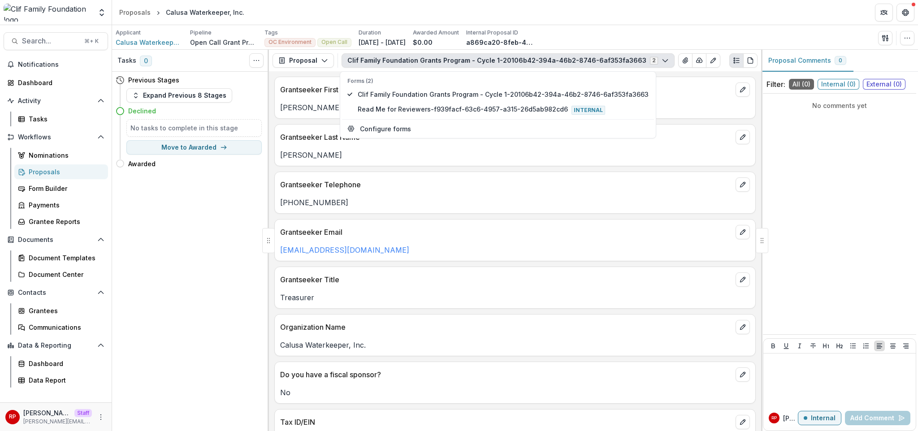
click at [549, 251] on p "rwatkins7217@gmail.com" at bounding box center [515, 250] width 470 height 11
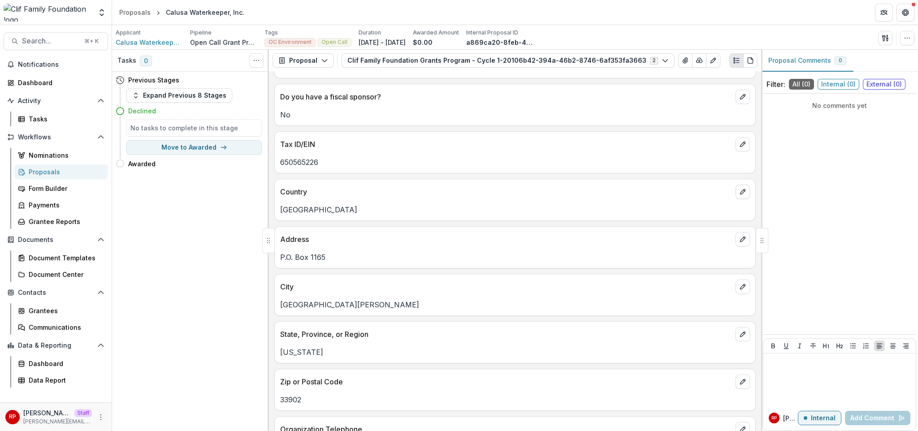
scroll to position [79, 0]
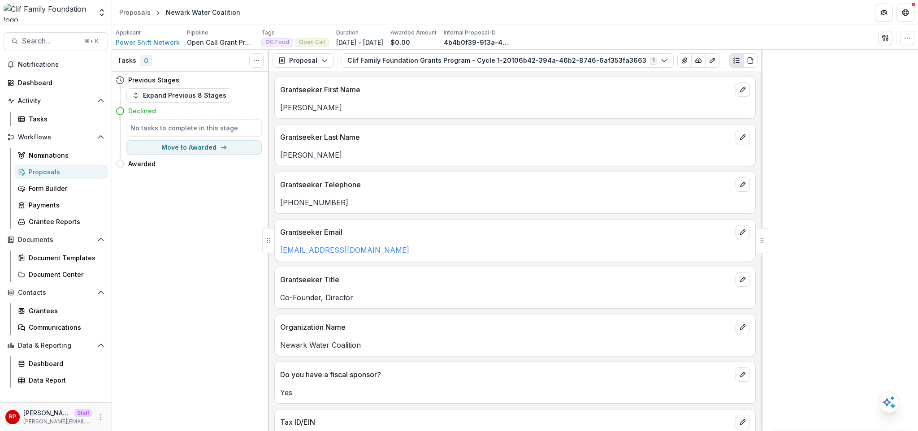
click at [380, 63] on button "Clif Family Foundation Grants Program - Cycle 1-20106b42-394a-46b2-8746-6af353f…" at bounding box center [508, 60] width 332 height 14
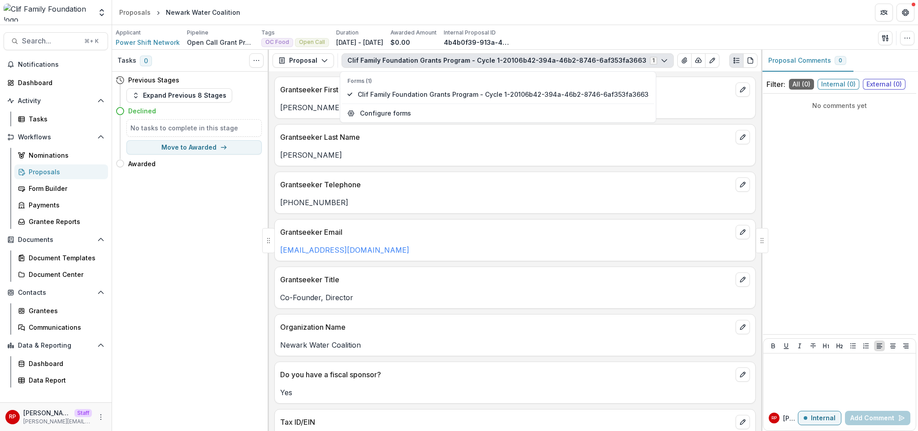
click at [380, 63] on button "Clif Family Foundation Grants Program - Cycle 1-20106b42-394a-46b2-8746-6af353f…" at bounding box center [508, 60] width 332 height 14
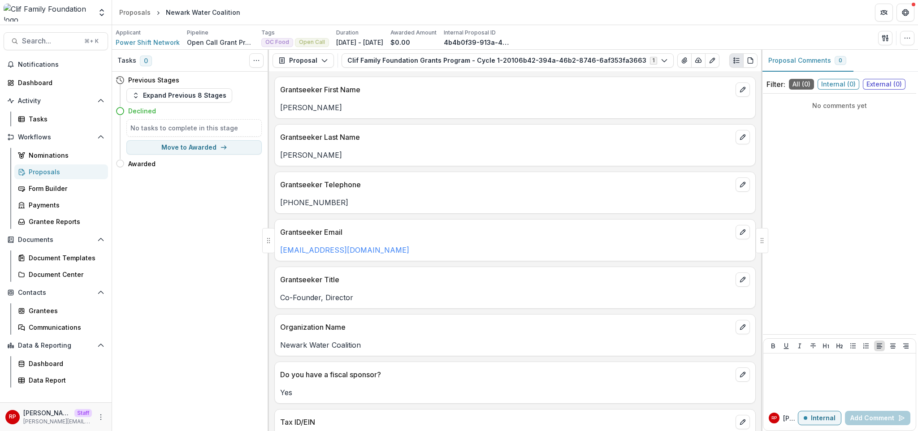
click at [453, 117] on div "Grantseeker First Name [PERSON_NAME]" at bounding box center [514, 98] width 481 height 42
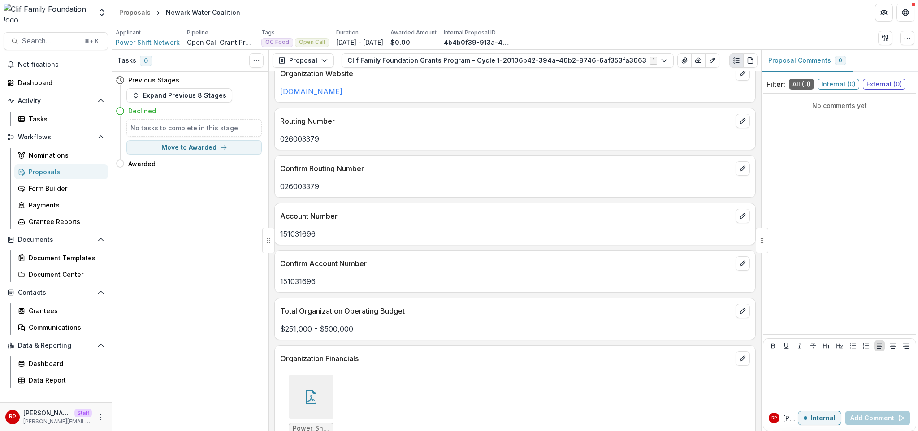
scroll to position [64, 0]
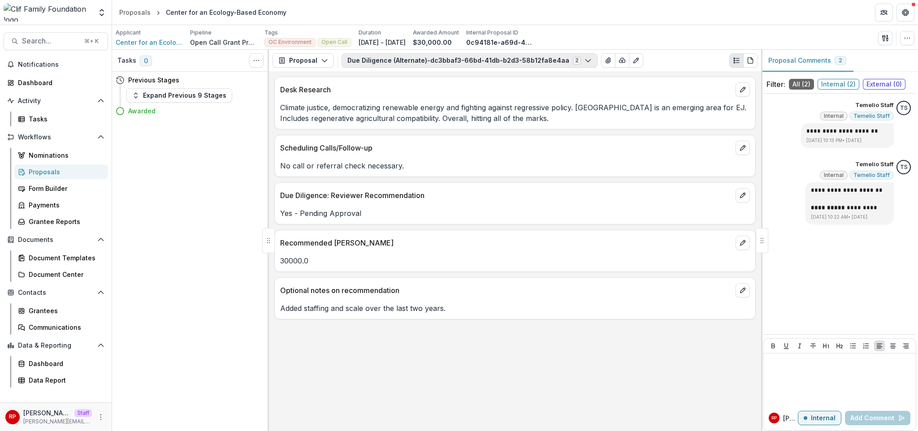
click at [394, 62] on button "Due Diligence (Alternate)-dc3bbaf3-66bd-41db-b2d3-58b12fa8e4aa 2" at bounding box center [470, 60] width 256 height 14
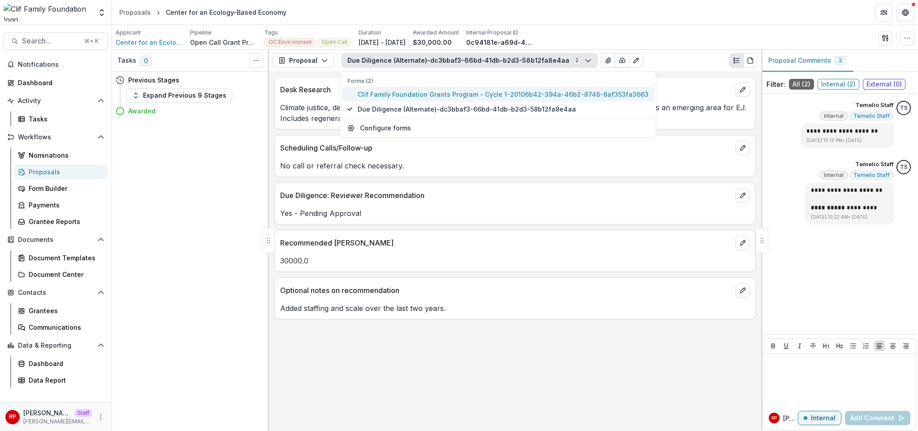
click at [429, 93] on span "Clif Family Foundation Grants Program - Cycle 1-20106b42-394a-46b2-8746-6af353f…" at bounding box center [503, 94] width 291 height 9
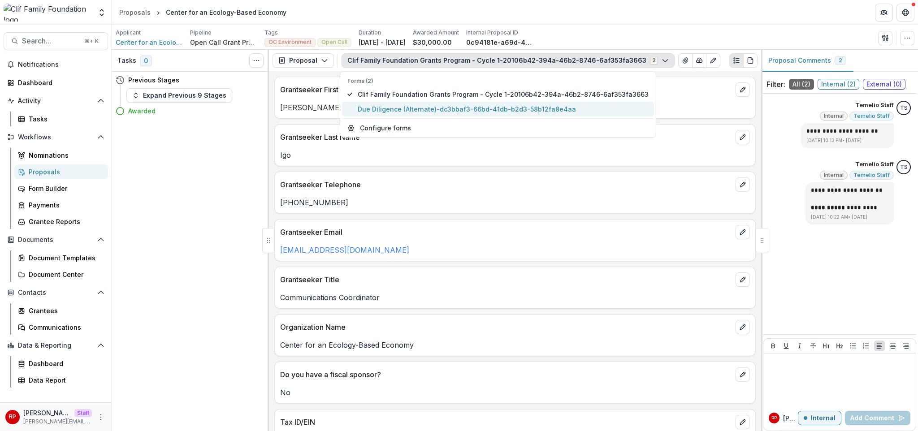
click at [436, 105] on span "Due Diligence (Alternate)-dc3bbaf3-66bd-41db-b2d3-58b12fa8e4aa" at bounding box center [503, 108] width 291 height 9
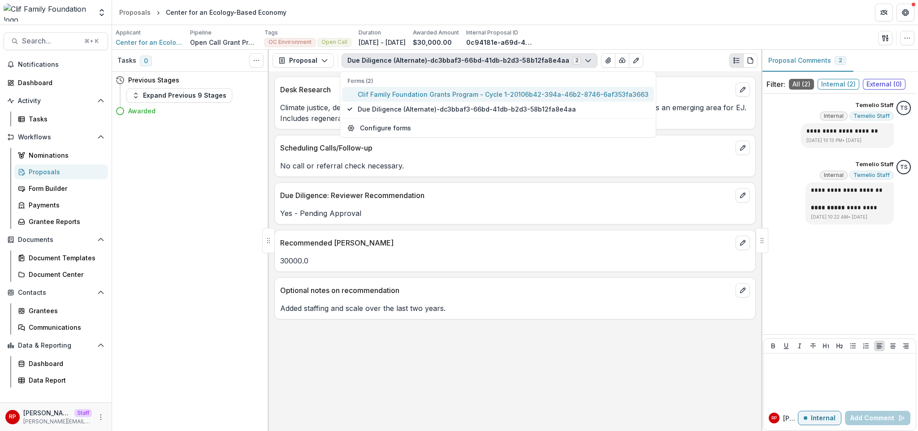
click at [431, 91] on span "Clif Family Foundation Grants Program - Cycle 1-20106b42-394a-46b2-8746-6af353f…" at bounding box center [503, 94] width 291 height 9
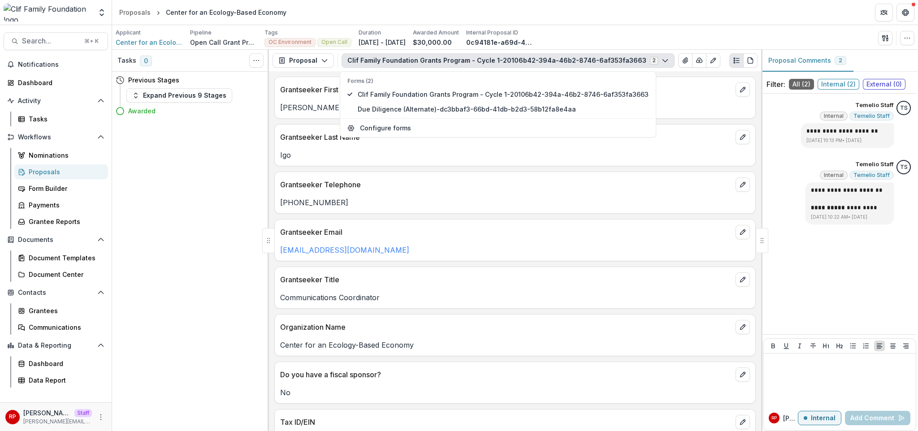
click at [483, 151] on p "Igo" at bounding box center [515, 155] width 470 height 11
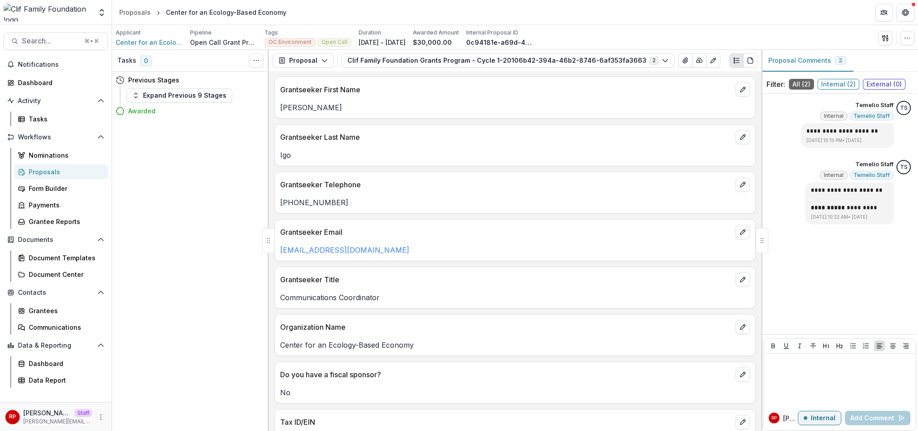
click at [424, 69] on div "Proposal Proposal Payments Reports Grant Agreements Board Summaries Bank Detail…" at bounding box center [515, 61] width 492 height 22
click at [423, 68] on div "Clif Family Foundation Grants Program - Cycle 1-20106b42-394a-46b2-8746-6af353f…" at bounding box center [508, 60] width 333 height 14
click at [420, 60] on button "Clif Family Foundation Grants Program - Cycle 1-20106b42-394a-46b2-8746-6af353f…" at bounding box center [508, 60] width 333 height 14
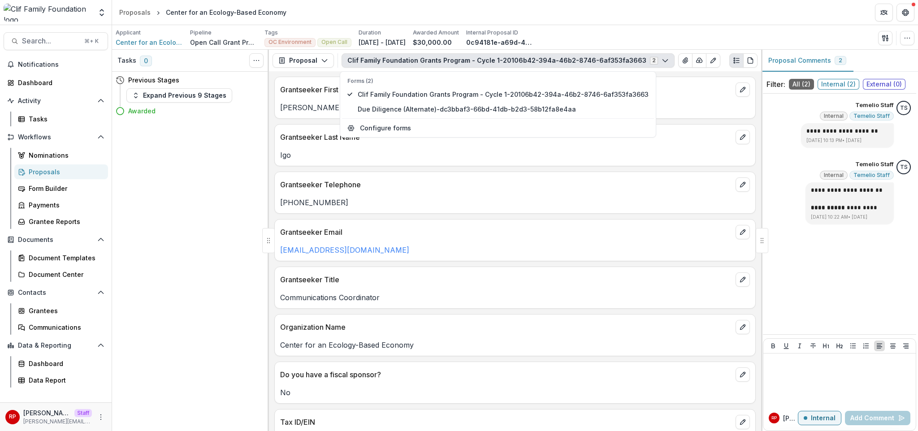
click at [420, 59] on button "Clif Family Foundation Grants Program - Cycle 1-20106b42-394a-46b2-8746-6af353f…" at bounding box center [508, 60] width 333 height 14
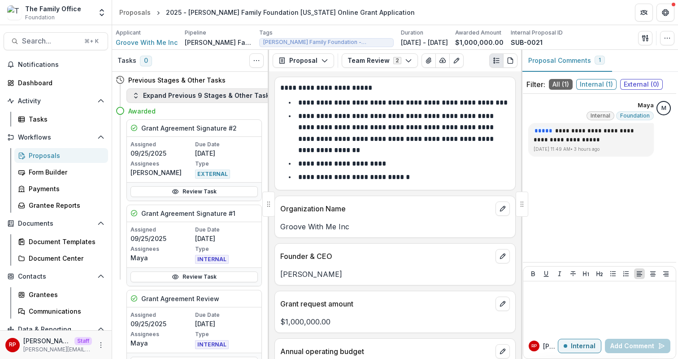
click at [205, 100] on button "Expand Previous 9 Stages & Other Tasks" at bounding box center [202, 95] width 152 height 14
click at [171, 93] on button "Expand Previous 9 Stages & Other Tasks" at bounding box center [202, 95] width 152 height 14
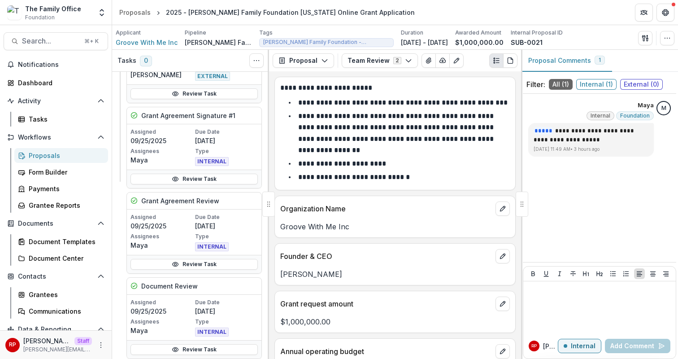
scroll to position [1388, 0]
click at [177, 281] on h5 "Document Review" at bounding box center [169, 285] width 56 height 9
copy h5 "Document Review"
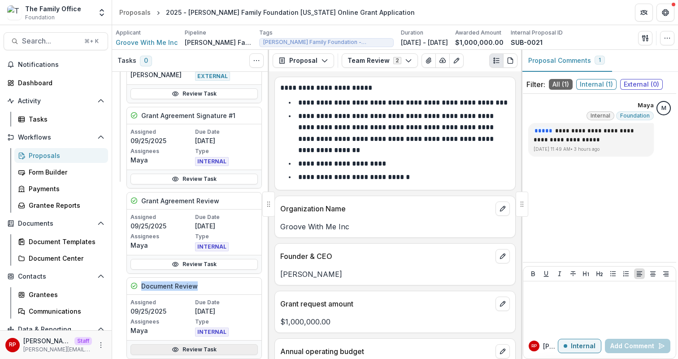
click at [207, 344] on link "Review Task" at bounding box center [193, 349] width 127 height 11
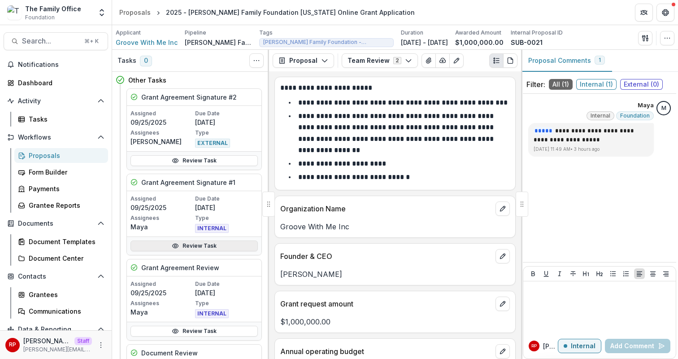
scroll to position [164, 0]
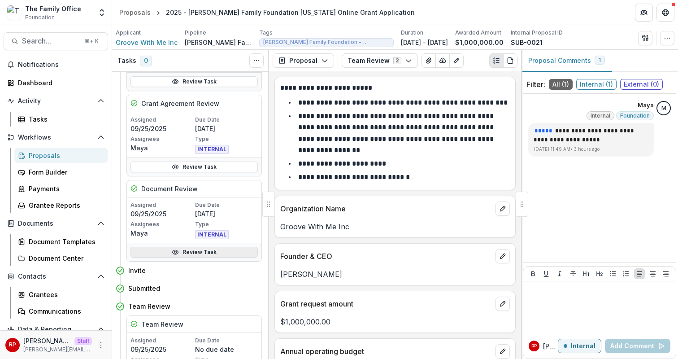
click at [178, 257] on link "Review Task" at bounding box center [193, 252] width 127 height 11
click at [468, 141] on p "**********" at bounding box center [396, 132] width 197 height 41
click at [78, 159] on div "Proposals" at bounding box center [65, 155] width 72 height 9
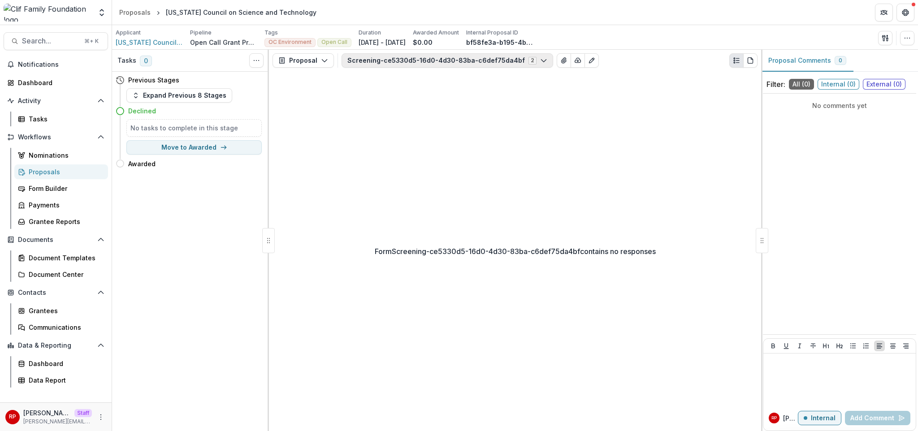
click at [395, 59] on button "Screening-ce5330d5-16d0-4d30-83ba-c6def75da4bf 2" at bounding box center [448, 60] width 212 height 14
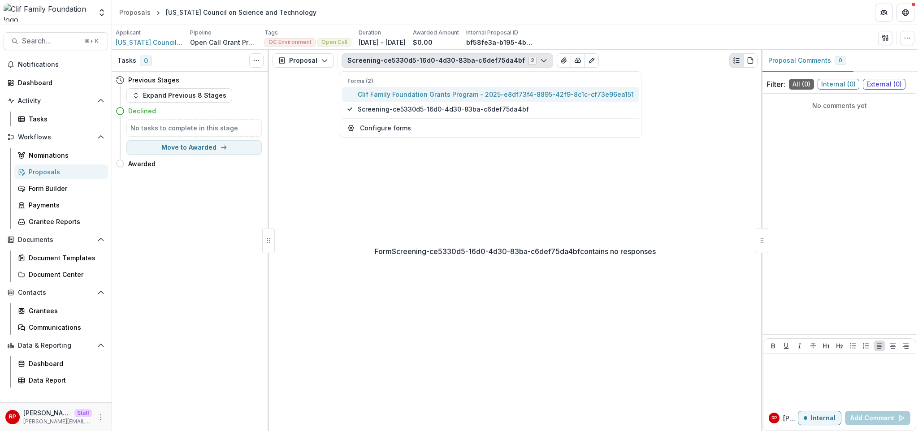
click at [399, 96] on span "Clif Family Foundation Grants Program - 2025-e8df73f4-8895-42f9-8c1c-cf73e96ea1…" at bounding box center [496, 94] width 276 height 9
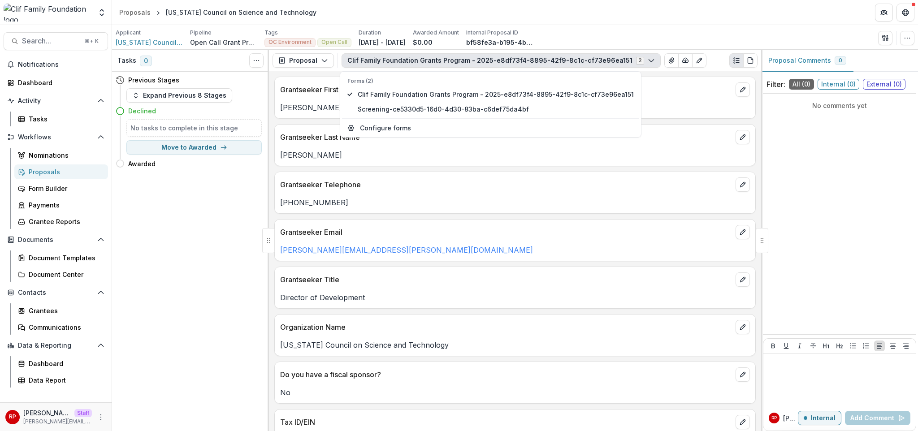
click at [488, 159] on p "McAllister" at bounding box center [515, 155] width 470 height 11
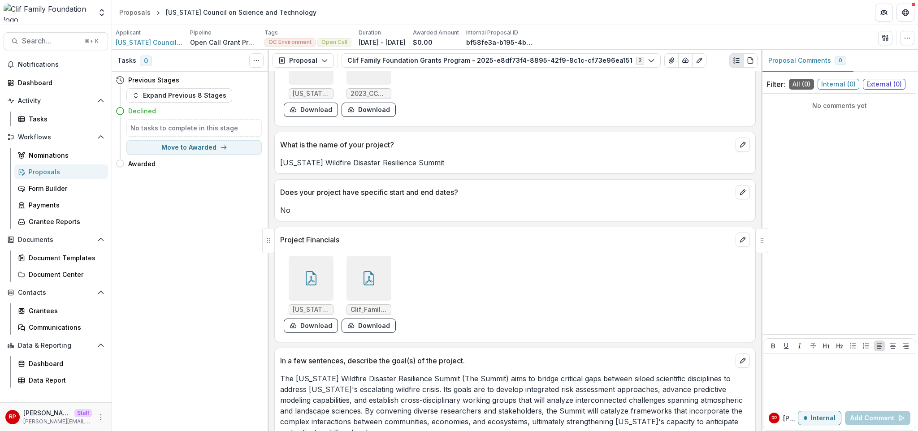
scroll to position [1012, 0]
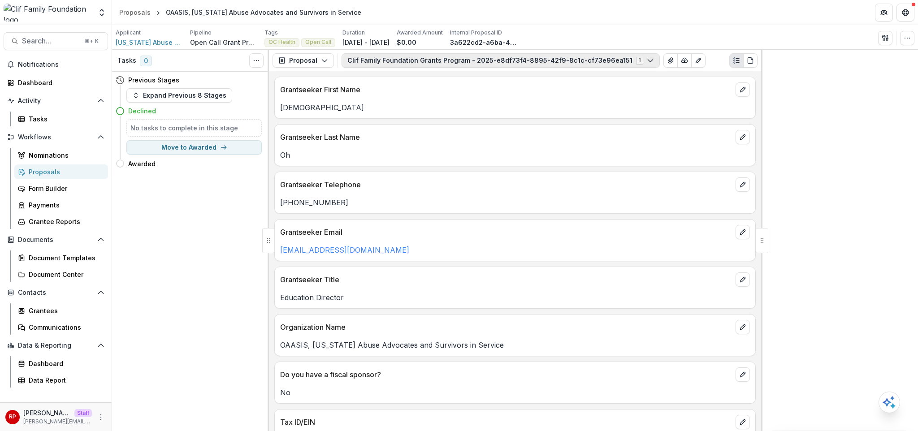
click at [411, 61] on button "Clif Family Foundation Grants Program - 2025-e8df73f4-8895-42f9-8c1c-cf73e96ea1…" at bounding box center [501, 60] width 318 height 14
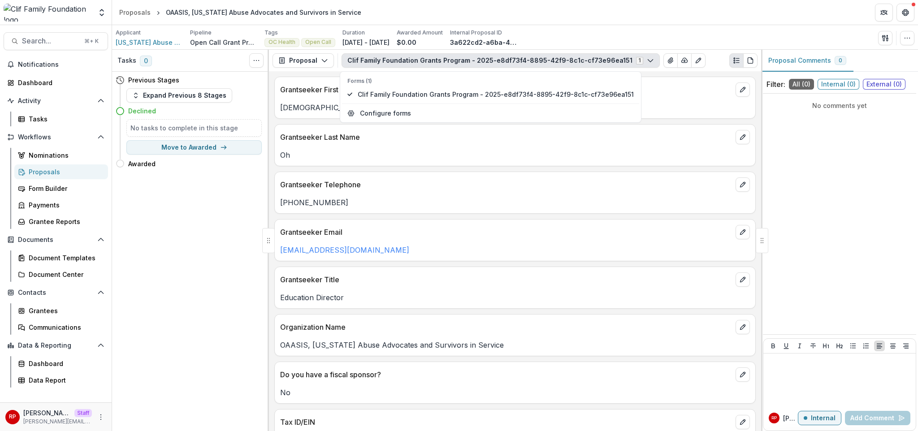
click at [411, 61] on button "Clif Family Foundation Grants Program - 2025-e8df73f4-8895-42f9-8c1c-cf73e96ea1…" at bounding box center [501, 60] width 318 height 14
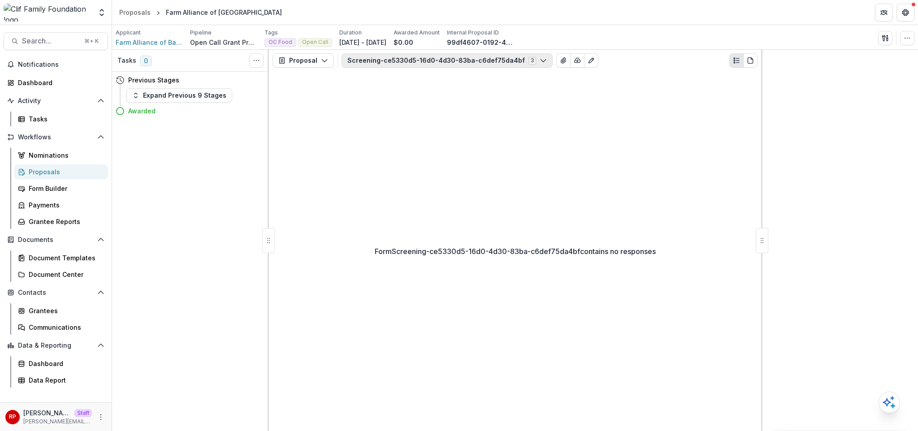
click at [407, 58] on button "Screening-ce5330d5-16d0-4d30-83ba-c6def75da4bf 3" at bounding box center [447, 60] width 211 height 14
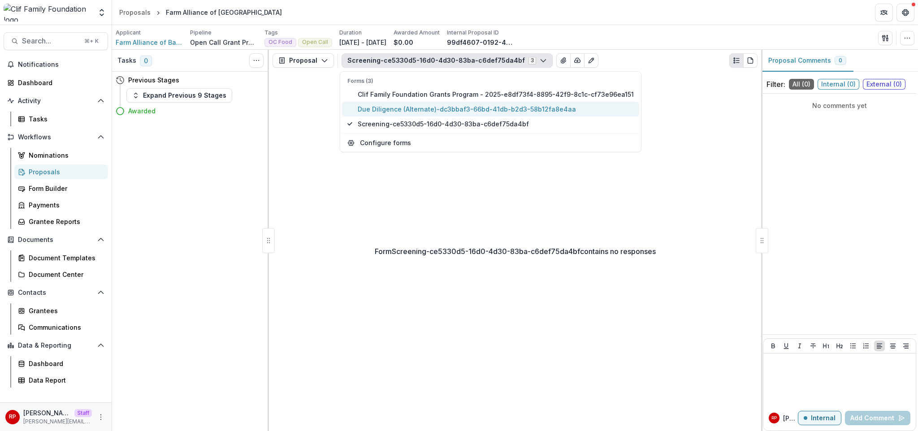
click at [409, 108] on span "Due Diligence (Alternate)-dc3bbaf3-66bd-41db-b2d3-58b12fa8e4aa" at bounding box center [496, 108] width 276 height 9
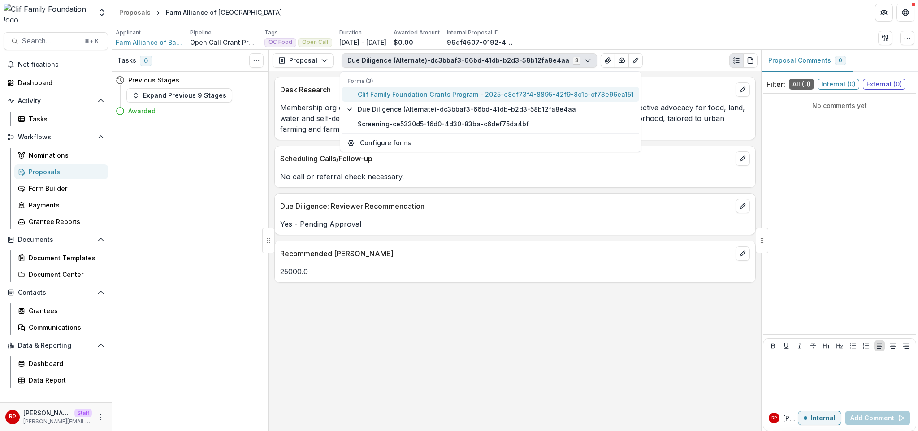
click at [413, 92] on span "Clif Family Foundation Grants Program - 2025-e8df73f4-8895-42f9-8c1c-cf73e96ea1…" at bounding box center [496, 94] width 276 height 9
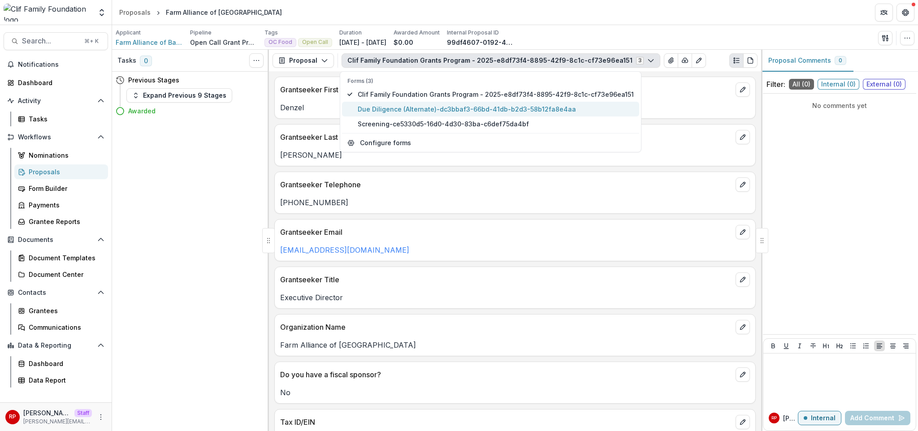
click at [419, 111] on span "Due Diligence (Alternate)-dc3bbaf3-66bd-41db-b2d3-58b12fa8e4aa" at bounding box center [496, 108] width 276 height 9
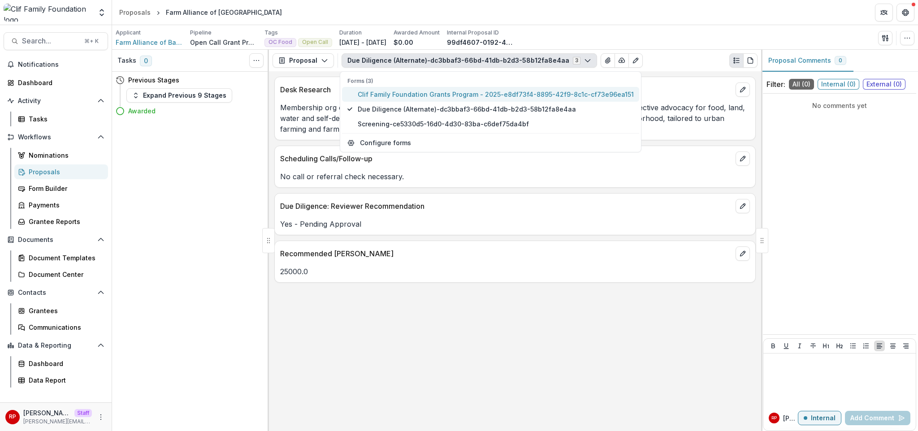
click at [415, 98] on span "Clif Family Foundation Grants Program - 2025-e8df73f4-8895-42f9-8c1c-cf73e96ea1…" at bounding box center [496, 94] width 276 height 9
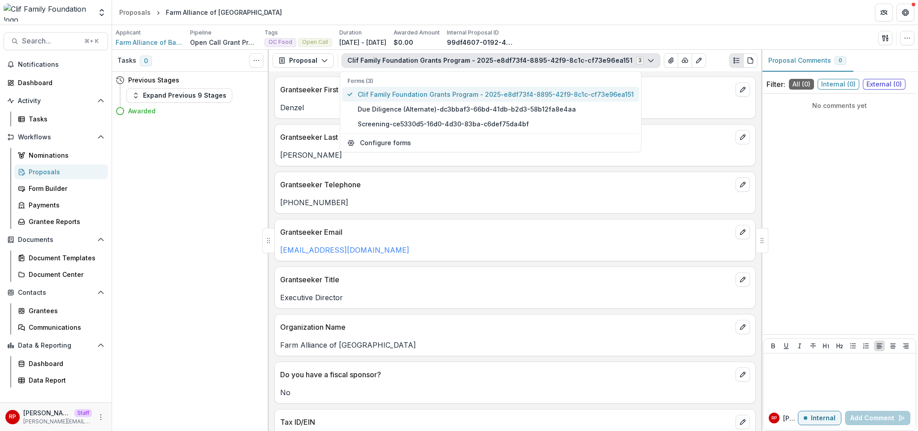
type button "0"
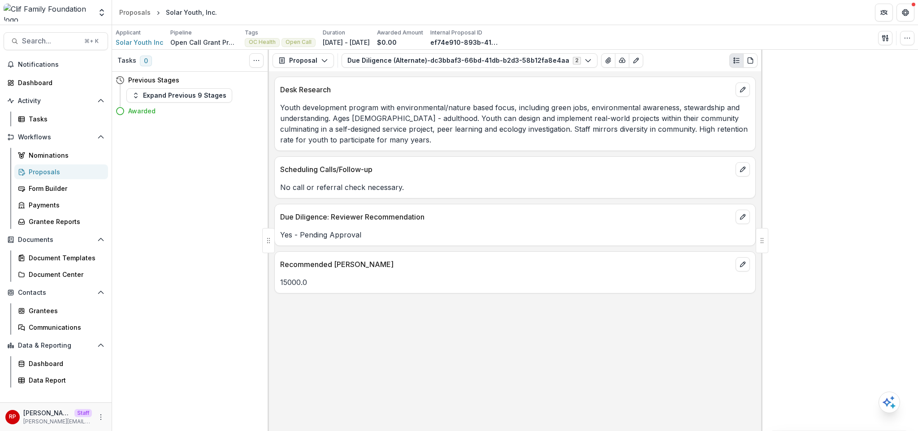
click at [391, 63] on button "Due Diligence (Alternate)-dc3bbaf3-66bd-41db-b2d3-58b12fa8e4aa 2" at bounding box center [470, 60] width 256 height 14
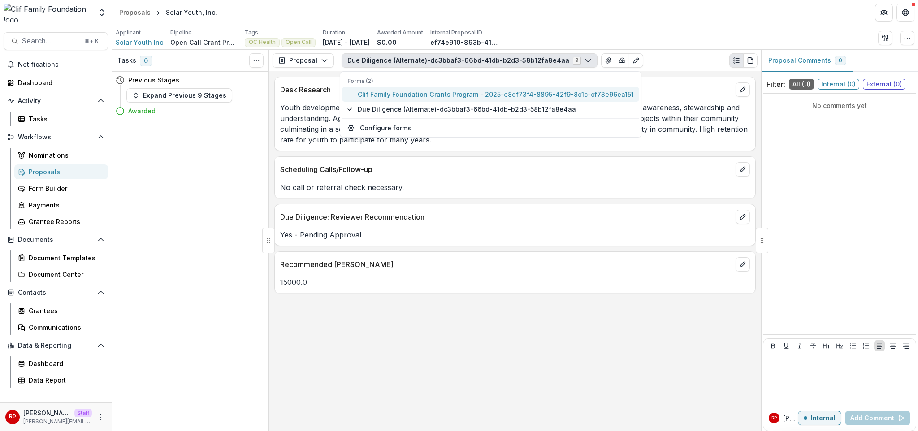
click at [409, 94] on span "Clif Family Foundation Grants Program - 2025-e8df73f4-8895-42f9-8c1c-cf73e96ea1…" at bounding box center [496, 94] width 276 height 9
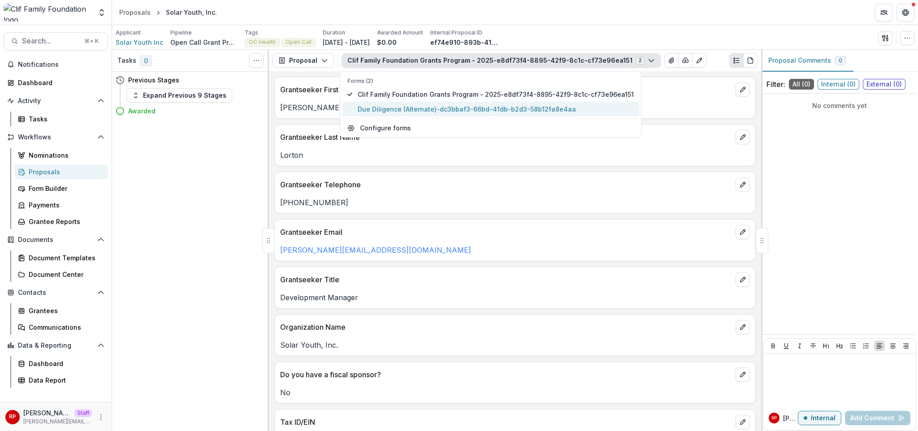
click at [420, 109] on span "Due Diligence (Alternate)-dc3bbaf3-66bd-41db-b2d3-58b12fa8e4aa" at bounding box center [496, 108] width 276 height 9
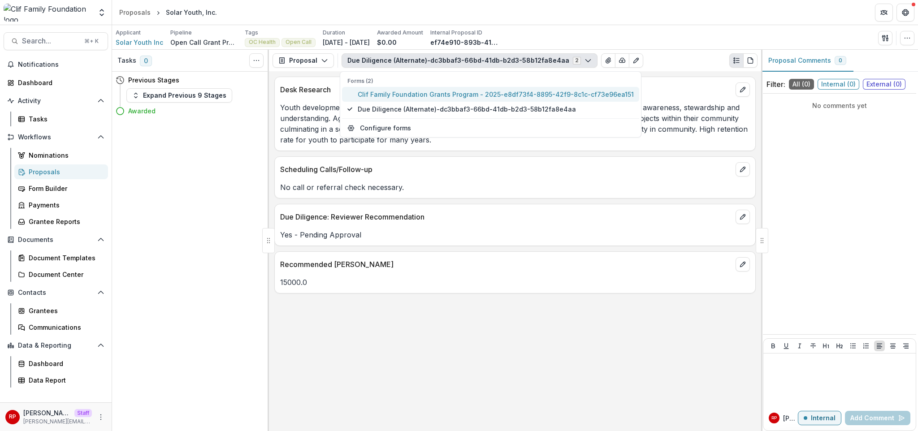
click at [420, 95] on span "Clif Family Foundation Grants Program - 2025-e8df73f4-8895-42f9-8c1c-cf73e96ea1…" at bounding box center [496, 94] width 276 height 9
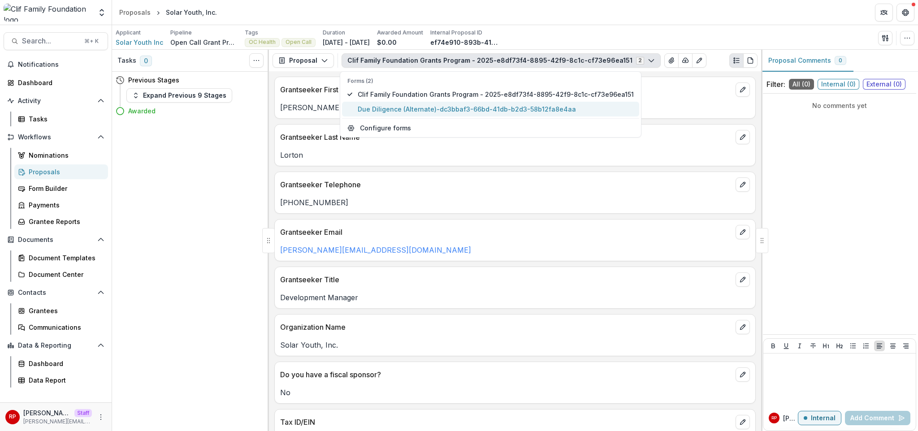
click at [426, 108] on span "Due Diligence (Alternate)-dc3bbaf3-66bd-41db-b2d3-58b12fa8e4aa" at bounding box center [496, 108] width 276 height 9
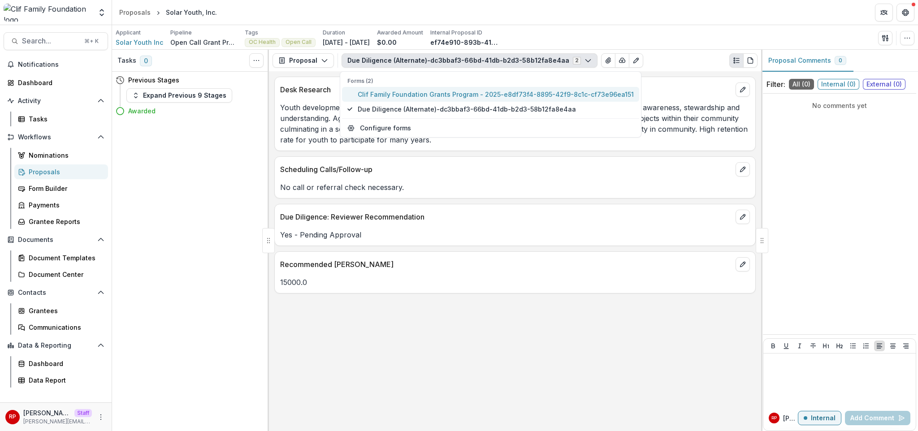
click at [424, 94] on span "Clif Family Foundation Grants Program - 2025-e8df73f4-8895-42f9-8c1c-cf73e96ea1…" at bounding box center [496, 94] width 276 height 9
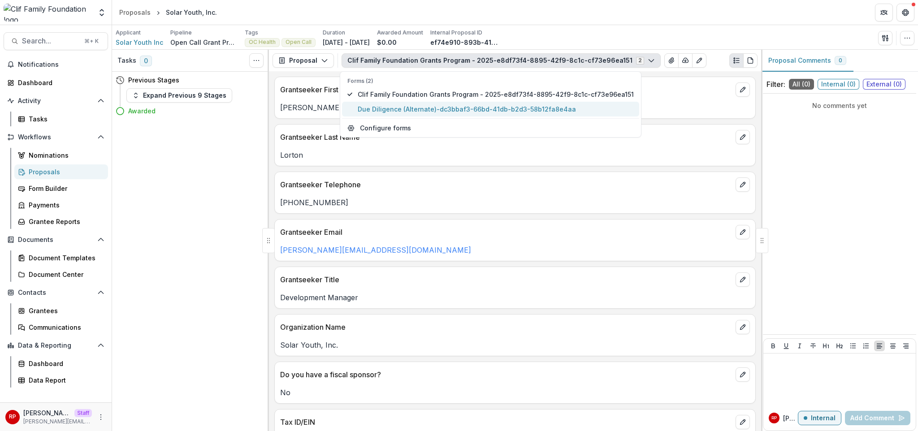
click at [427, 107] on span "Due Diligence (Alternate)-dc3bbaf3-66bd-41db-b2d3-58b12fa8e4aa" at bounding box center [496, 108] width 276 height 9
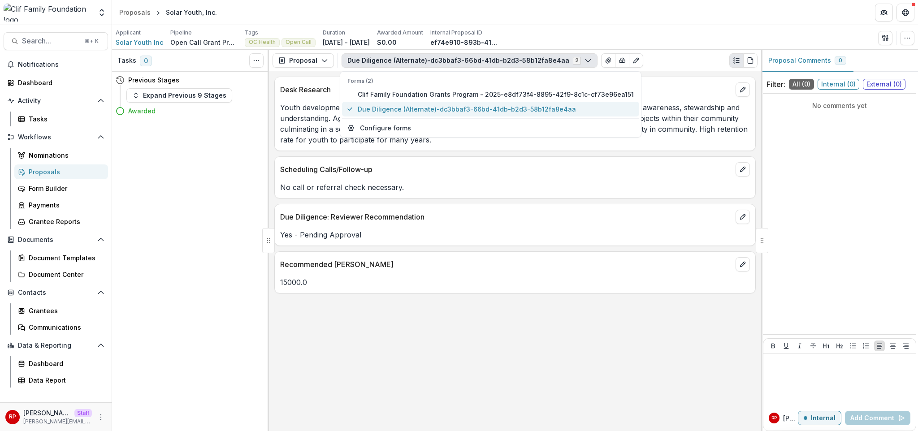
type button "1"
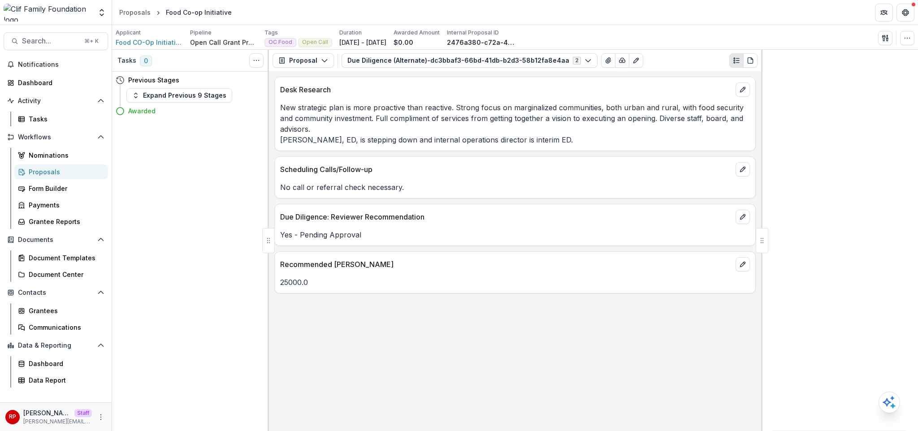
click at [384, 64] on button "Due Diligence (Alternate)-dc3bbaf3-66bd-41db-b2d3-58b12fa8e4aa 2" at bounding box center [470, 60] width 256 height 14
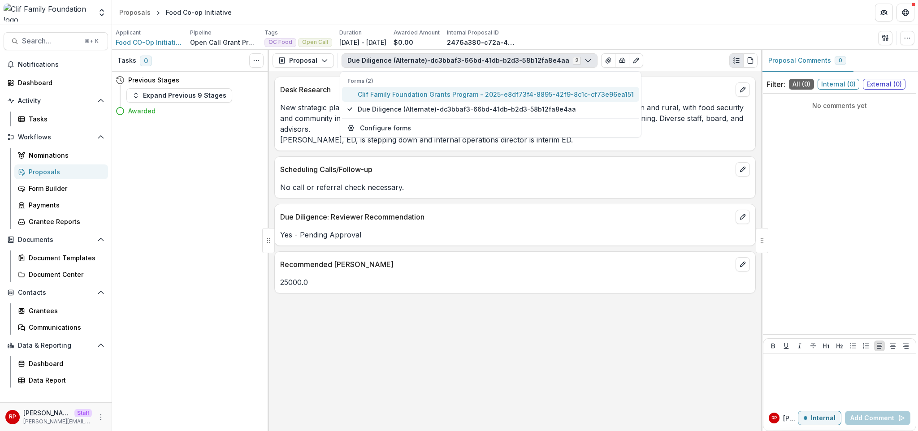
click at [408, 94] on span "Clif Family Foundation Grants Program - 2025-e8df73f4-8895-42f9-8c1c-cf73e96ea1…" at bounding box center [496, 94] width 276 height 9
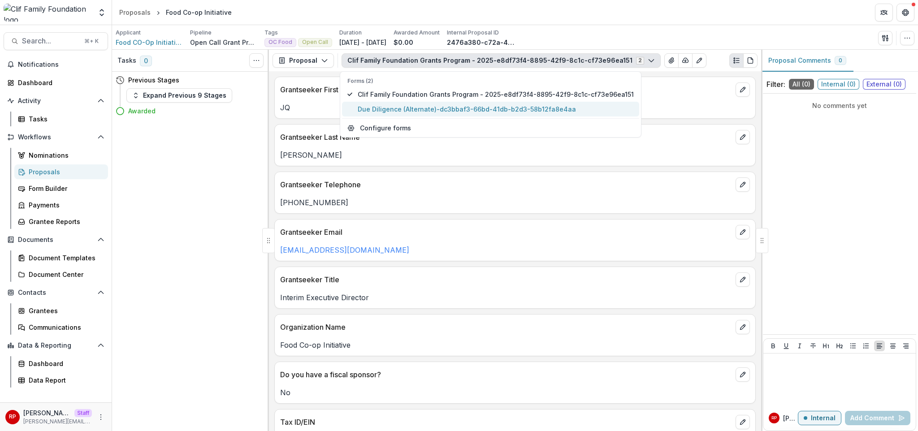
click at [419, 109] on span "Due Diligence (Alternate)-dc3bbaf3-66bd-41db-b2d3-58b12fa8e4aa" at bounding box center [496, 108] width 276 height 9
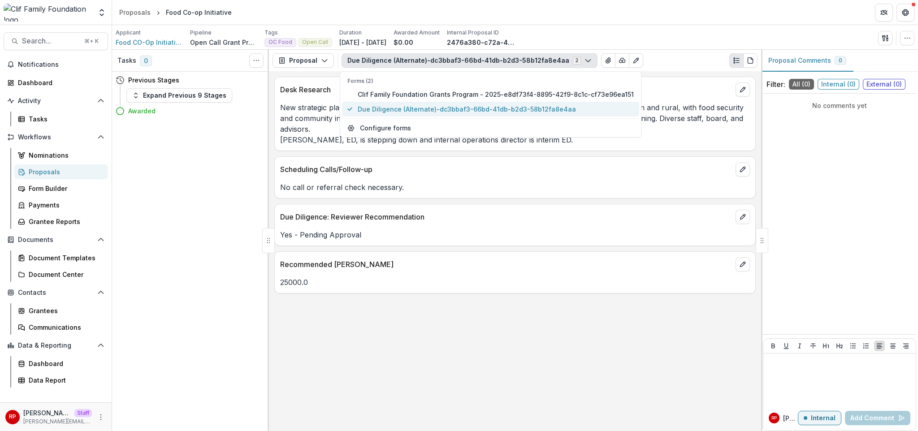
type button "1"
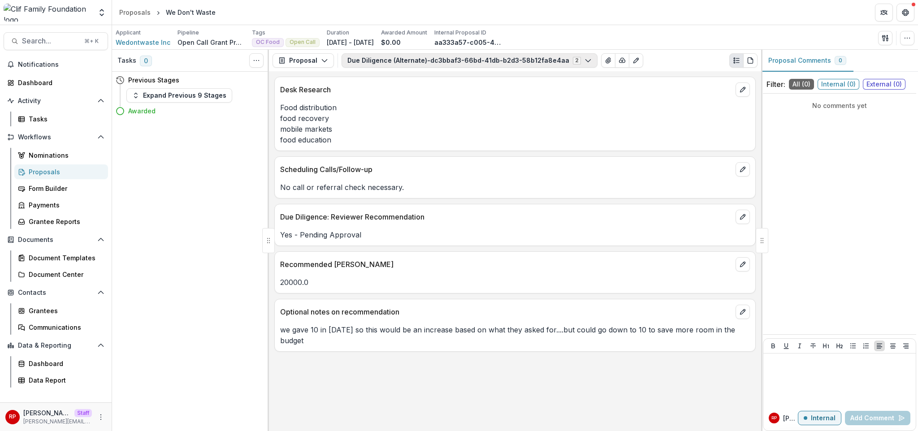
click at [404, 63] on button "Due Diligence (Alternate)-dc3bbaf3-66bd-41db-b2d3-58b12fa8e4aa 2" at bounding box center [470, 60] width 256 height 14
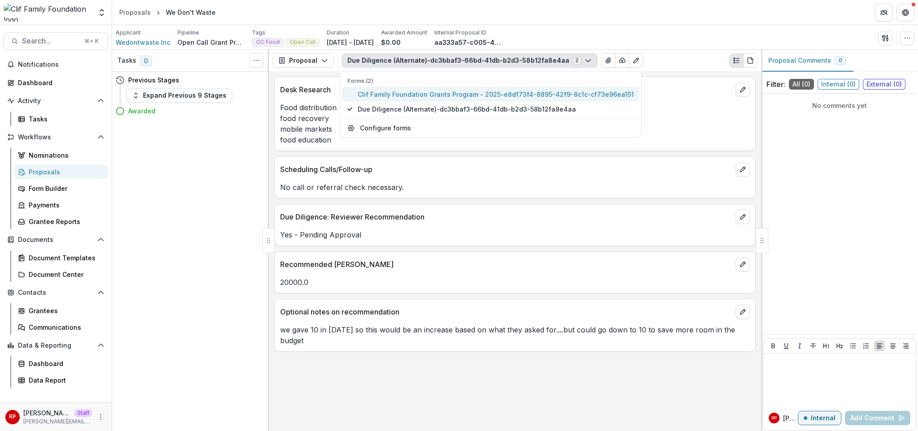
click at [406, 93] on span "Clif Family Foundation Grants Program - 2025-e8df73f4-8895-42f9-8c1c-cf73e96ea1…" at bounding box center [496, 94] width 276 height 9
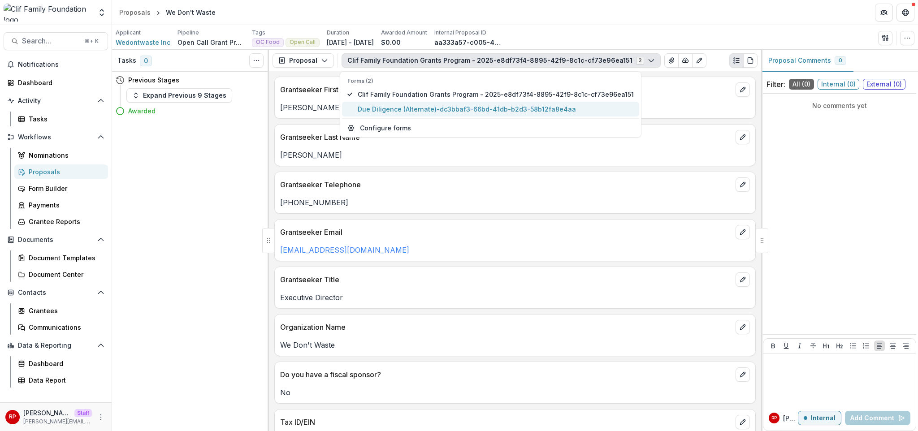
click at [416, 110] on span "Due Diligence (Alternate)-dc3bbaf3-66bd-41db-b2d3-58b12fa8e4aa" at bounding box center [496, 108] width 276 height 9
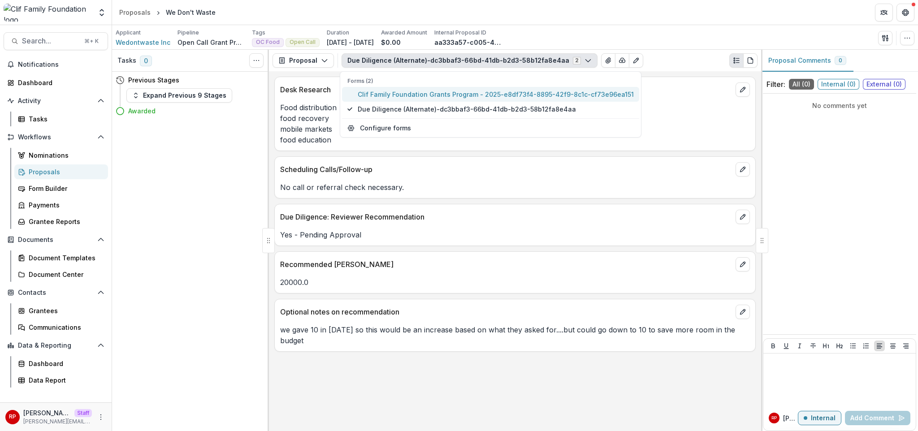
click at [412, 93] on span "Clif Family Foundation Grants Program - 2025-e8df73f4-8895-42f9-8c1c-cf73e96ea1…" at bounding box center [496, 94] width 276 height 9
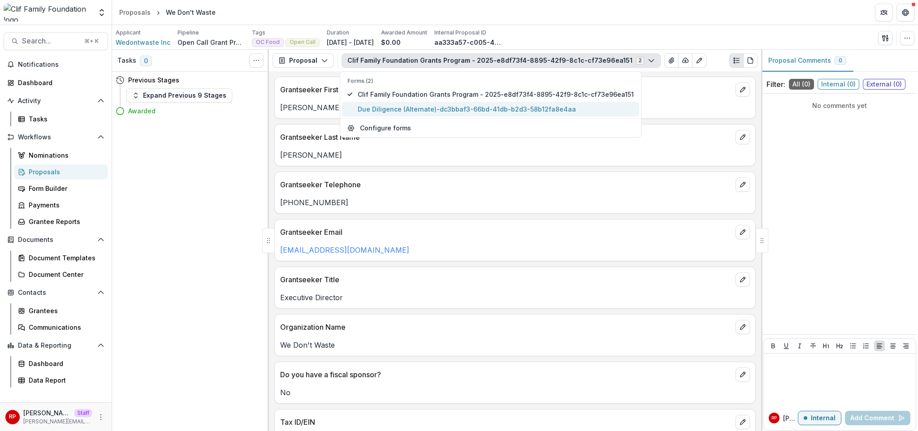
click at [416, 102] on button "Due Diligence (Alternate)-dc3bbaf3-66bd-41db-b2d3-58b12fa8e4aa" at bounding box center [490, 109] width 297 height 15
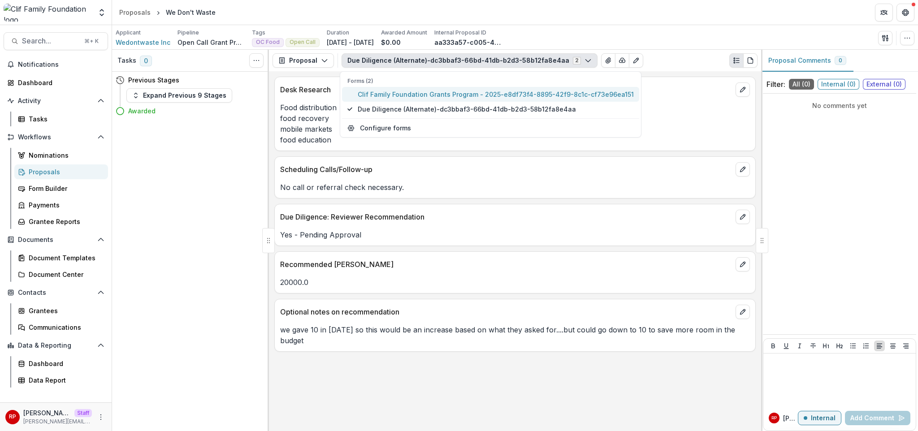
click at [415, 91] on span "Clif Family Foundation Grants Program - 2025-e8df73f4-8895-42f9-8c1c-cf73e96ea1…" at bounding box center [496, 94] width 276 height 9
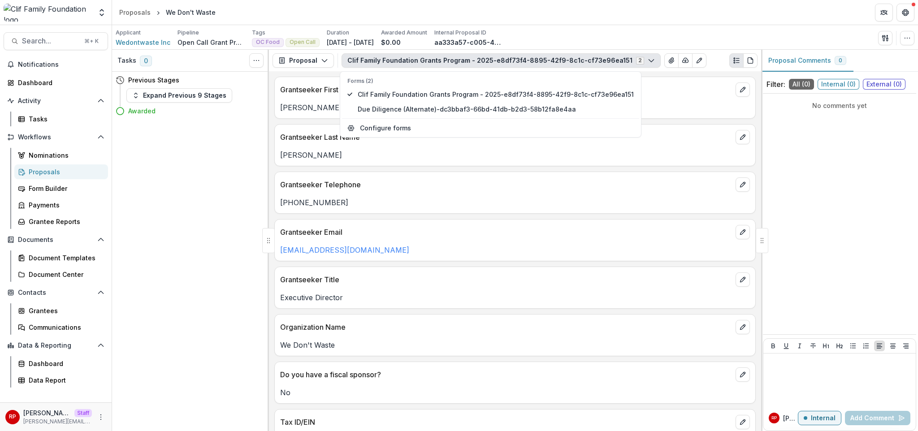
click at [489, 157] on p "[PERSON_NAME]" at bounding box center [515, 155] width 470 height 11
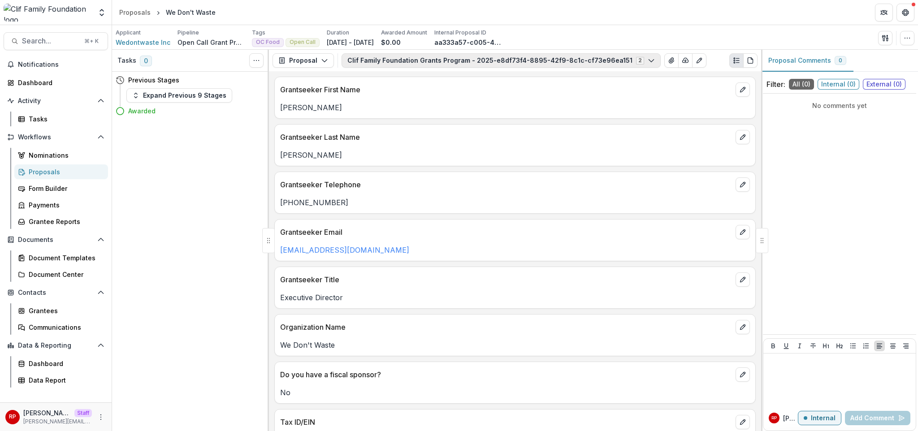
click at [442, 60] on button "Clif Family Foundation Grants Program - 2025-e8df73f4-8895-42f9-8c1c-cf73e96ea1…" at bounding box center [501, 60] width 319 height 14
